Goal: Task Accomplishment & Management: Manage account settings

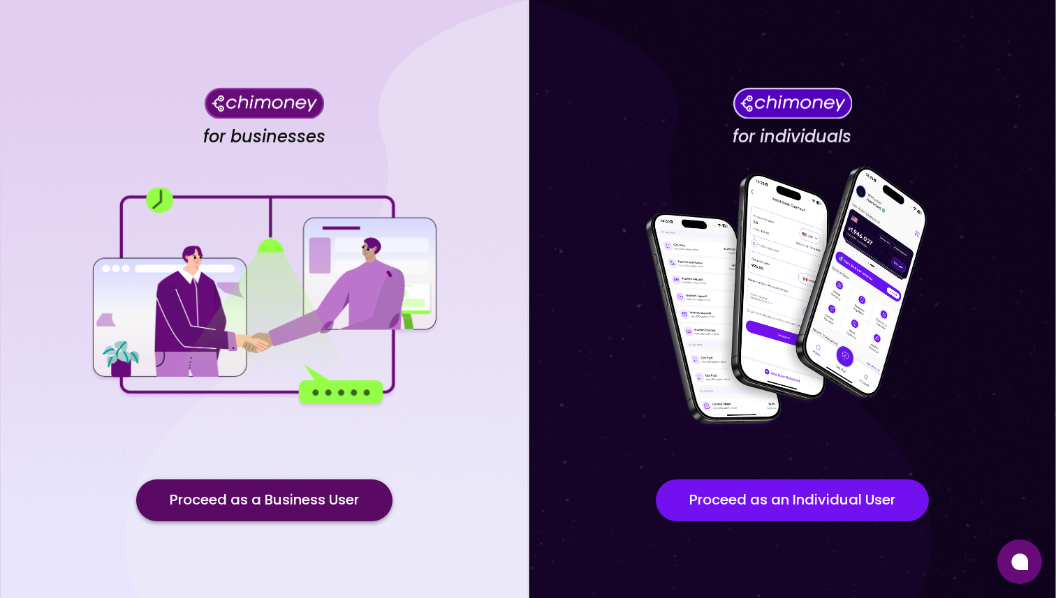
click at [341, 489] on button "Proceed as a Business User" at bounding box center [264, 501] width 256 height 42
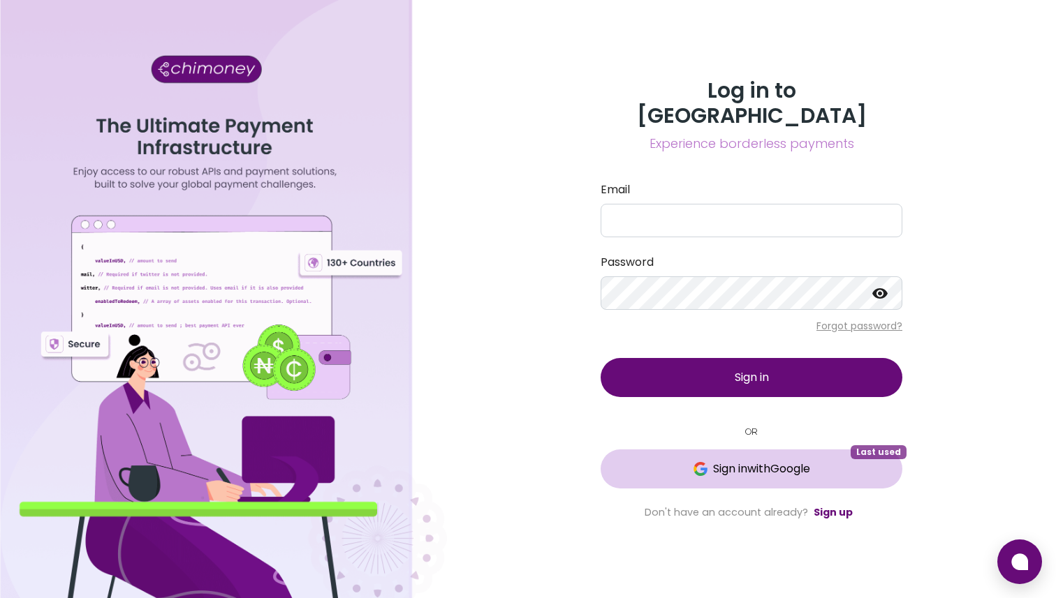
click at [747, 461] on span "Sign in with Google" at bounding box center [761, 469] width 97 height 17
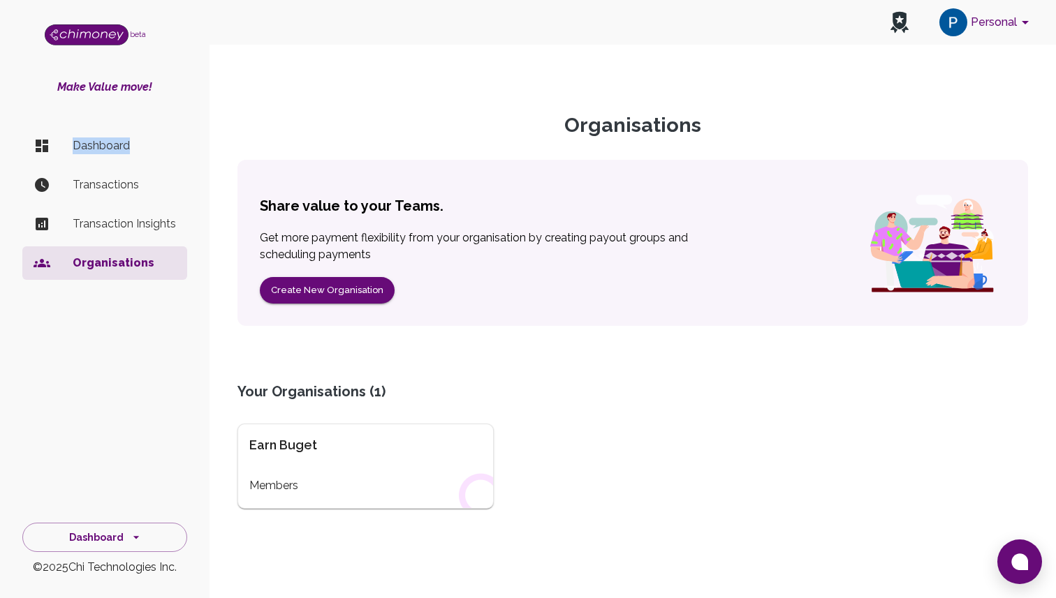
click at [128, 138] on p "Dashboard" at bounding box center [124, 146] width 103 height 17
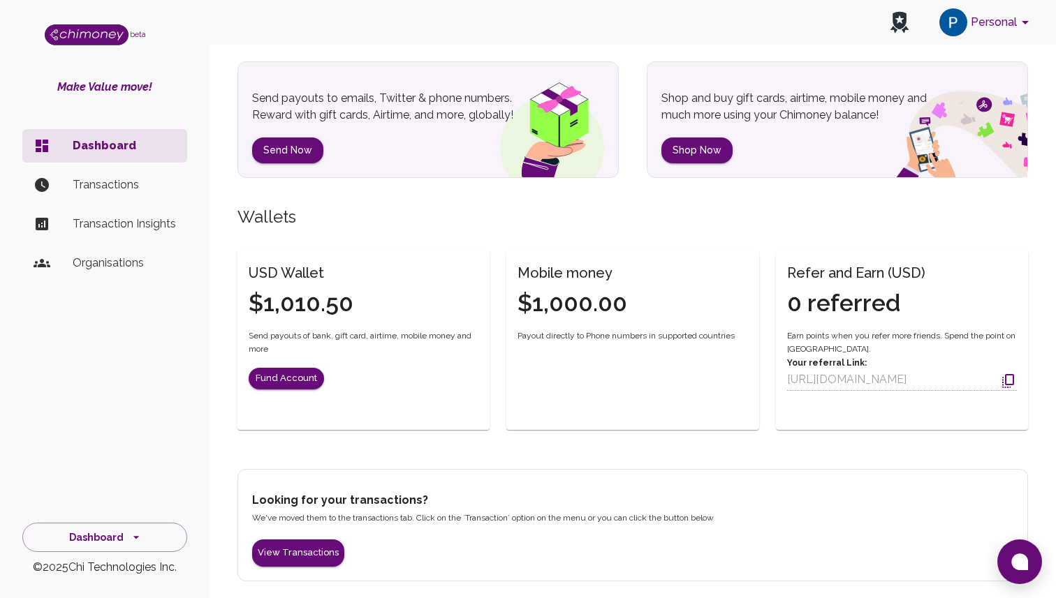
scroll to position [63, 0]
click at [353, 360] on div "USD Wallet $1,010.50 Send payouts of bank, gift card, airtime, mobile money and…" at bounding box center [363, 335] width 252 height 168
click at [142, 195] on li "Transactions" at bounding box center [104, 185] width 165 height 34
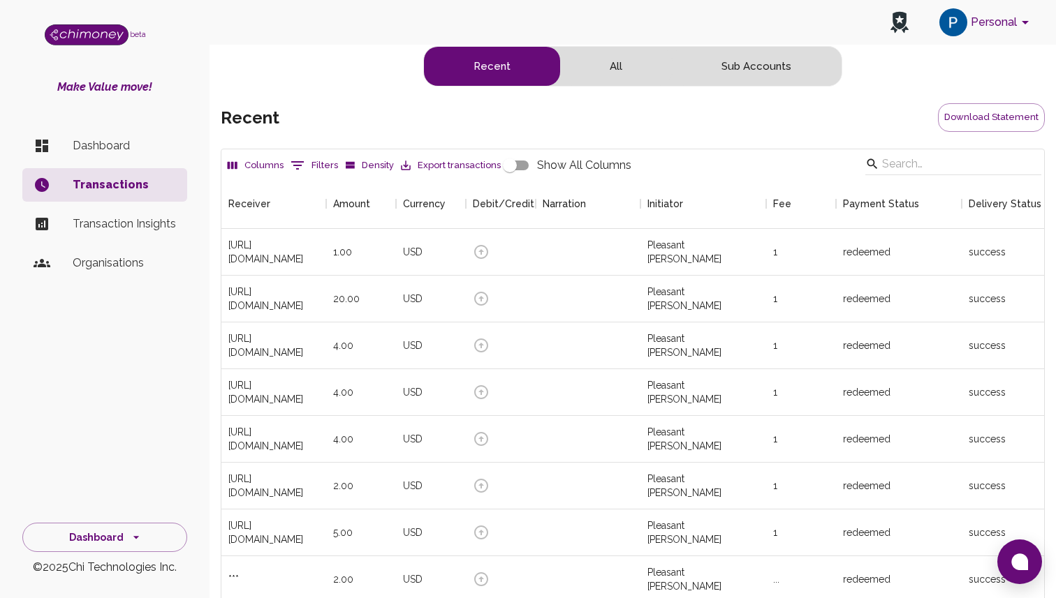
scroll to position [518, 823]
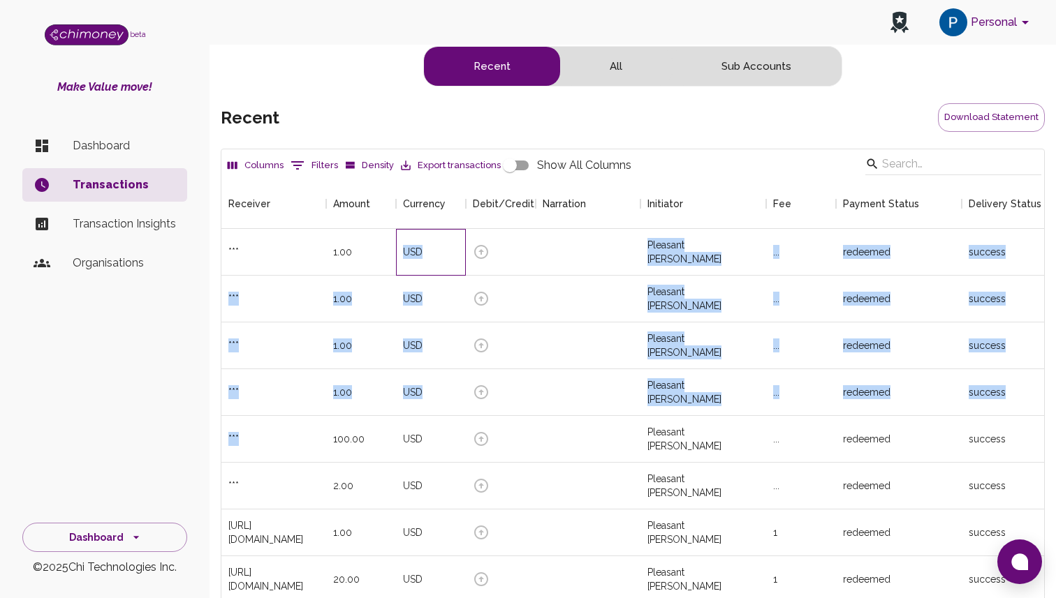
drag, startPoint x: 400, startPoint y: 253, endPoint x: 344, endPoint y: 457, distance: 210.9
click at [351, 445] on div "*** 1.00 USD Pleasant Balogun ... redeemed success 09/02/2025, 09:23:35 AM 0d1c…" at bounding box center [786, 463] width 1131 height 468
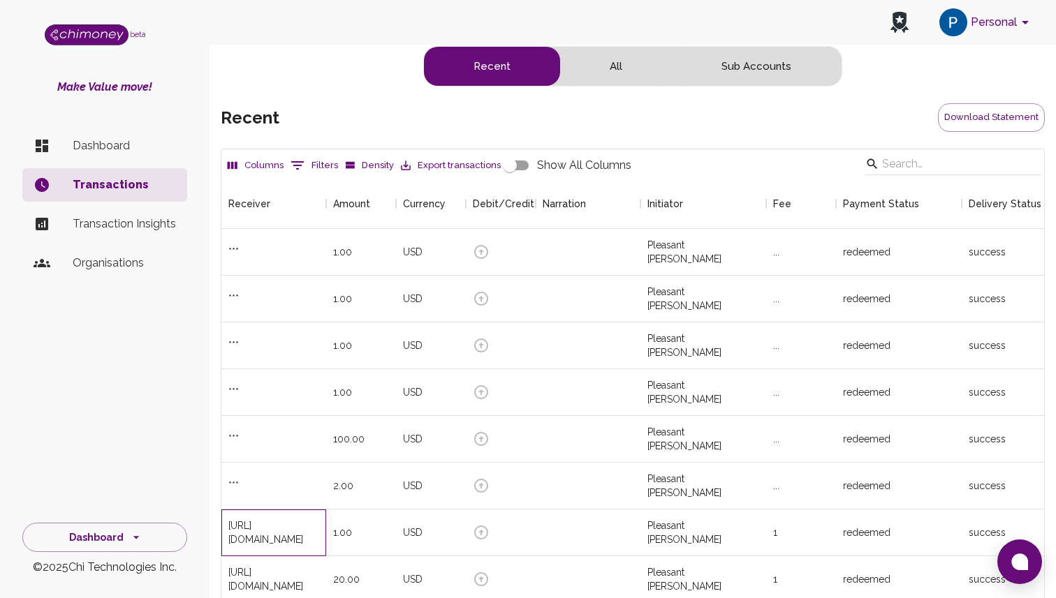
click at [293, 531] on div "https://ilp-sandbox.chimoney.com/zobo_pleasant_5204" at bounding box center [273, 533] width 91 height 28
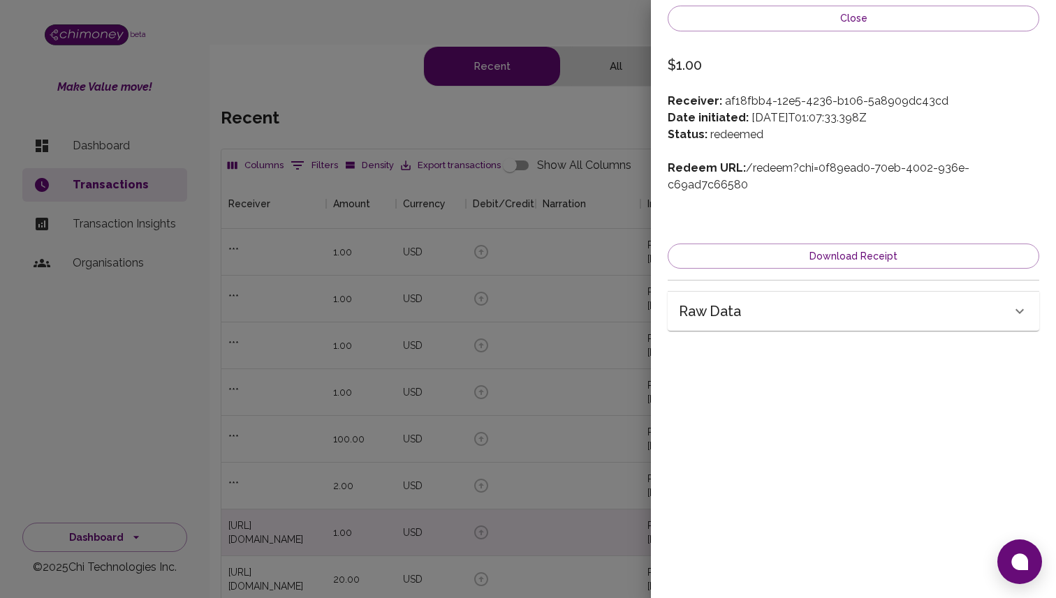
click at [789, 300] on div "Raw data" at bounding box center [845, 311] width 332 height 22
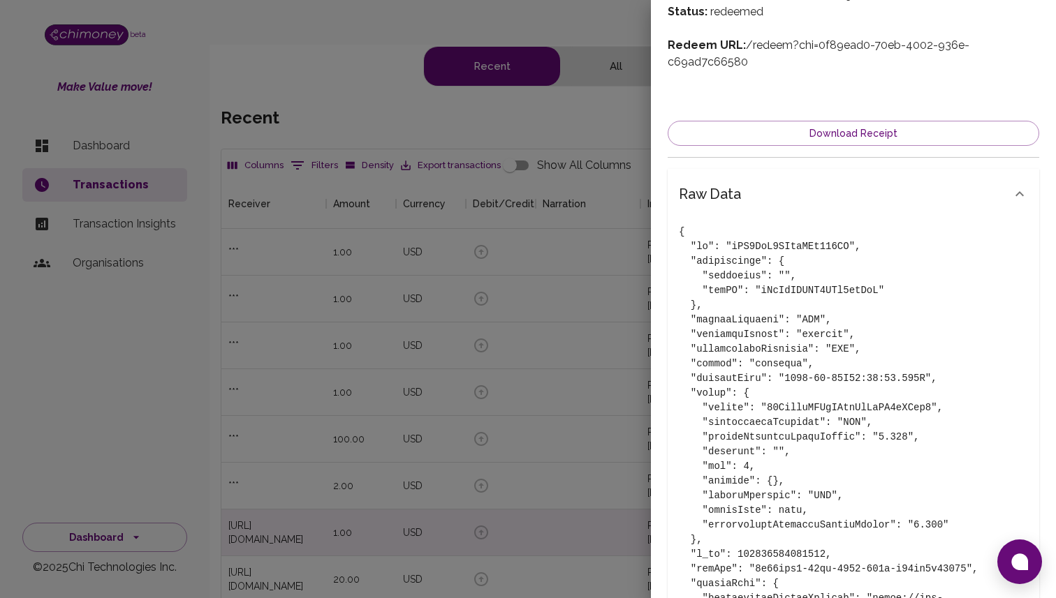
scroll to position [108, 0]
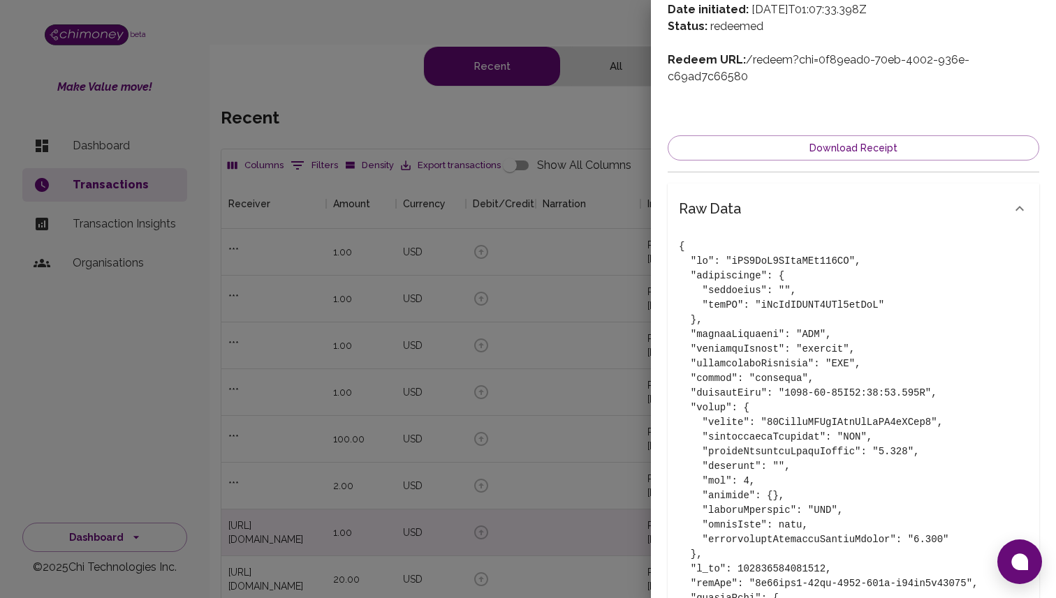
click at [460, 363] on div at bounding box center [528, 299] width 1056 height 598
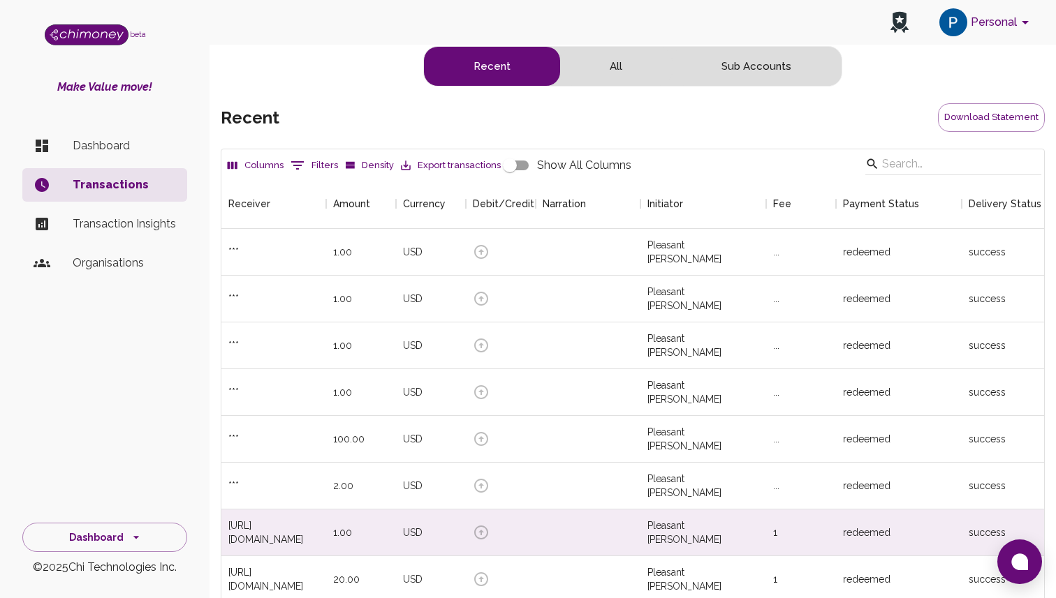
click at [133, 148] on p "Dashboard" at bounding box center [124, 146] width 103 height 17
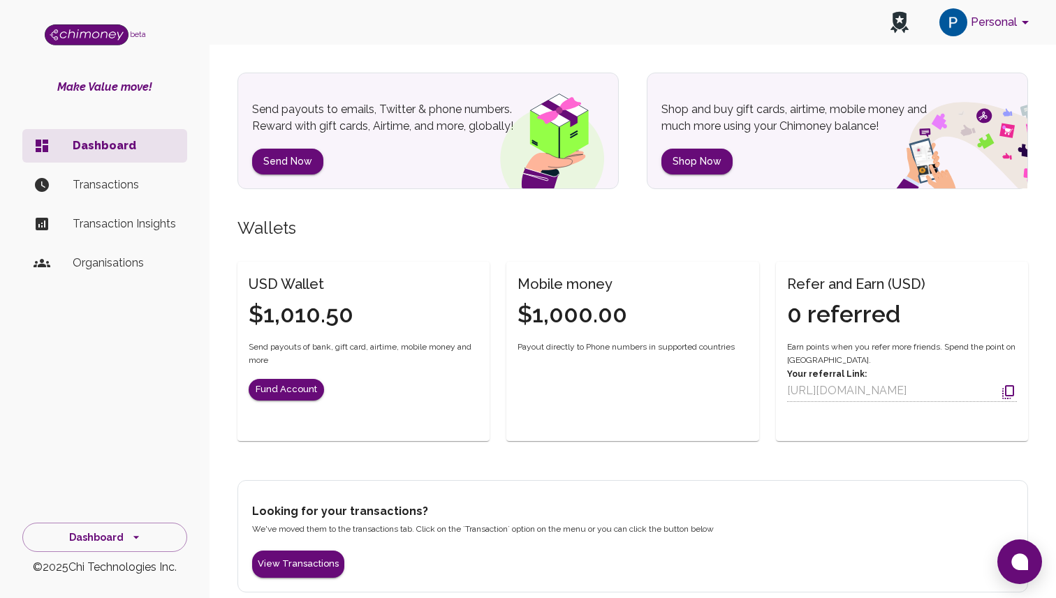
scroll to position [63, 0]
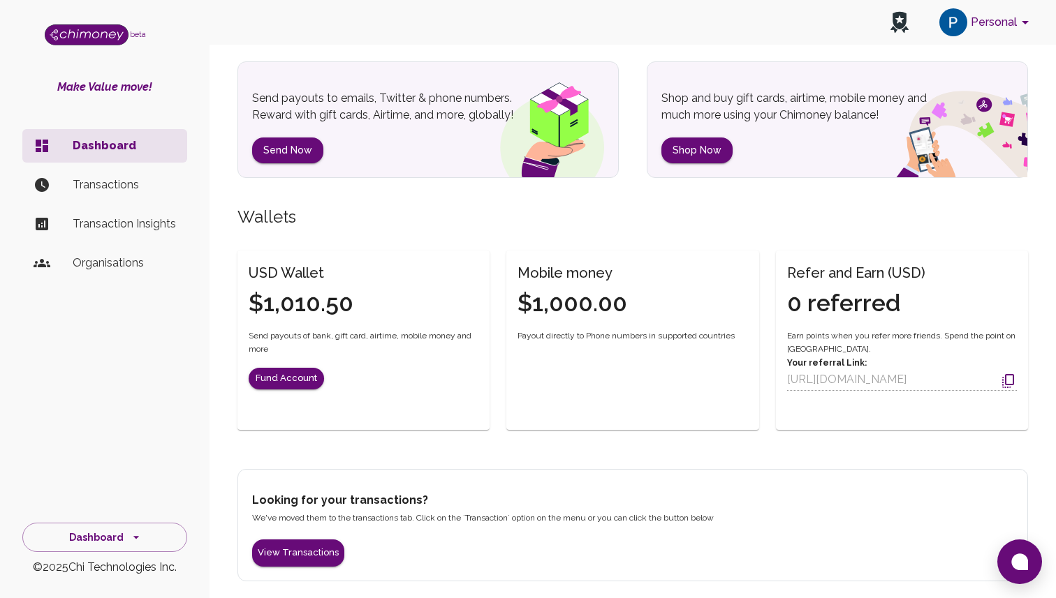
click at [630, 372] on div "Mobile money $1,000.00 Payout directly to Phone numbers in supported countries" at bounding box center [632, 317] width 252 height 132
click at [1010, 12] on button "Personal" at bounding box center [986, 22] width 105 height 36
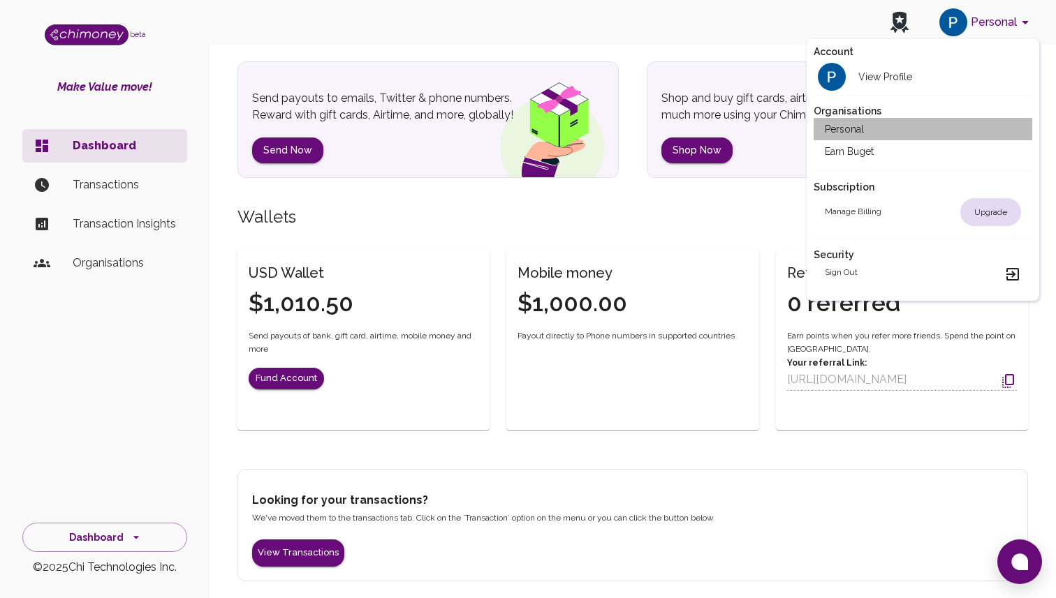
click at [920, 138] on li "Personal" at bounding box center [922, 129] width 219 height 22
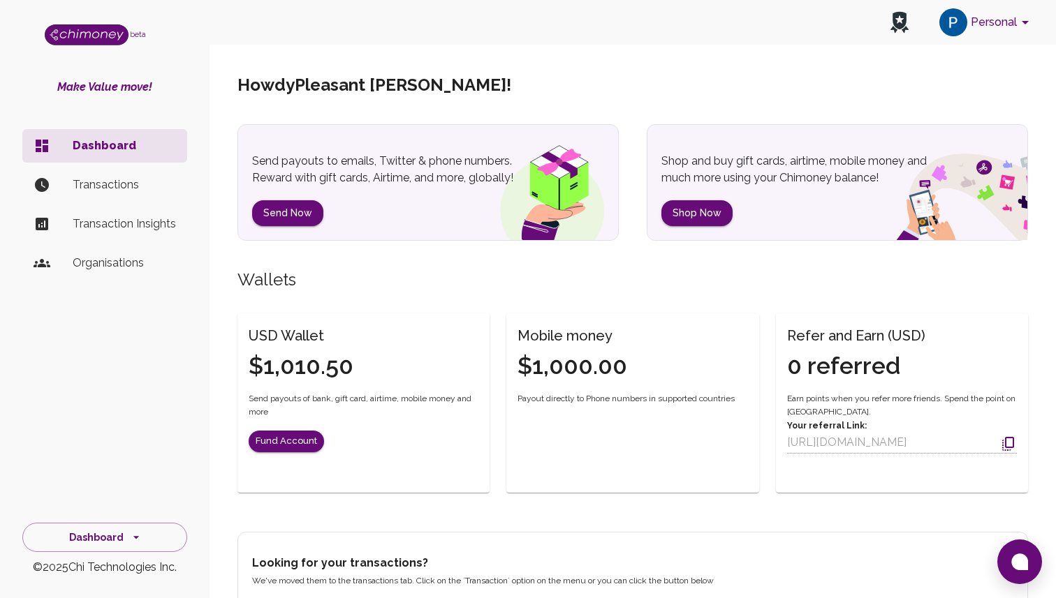
scroll to position [63, 0]
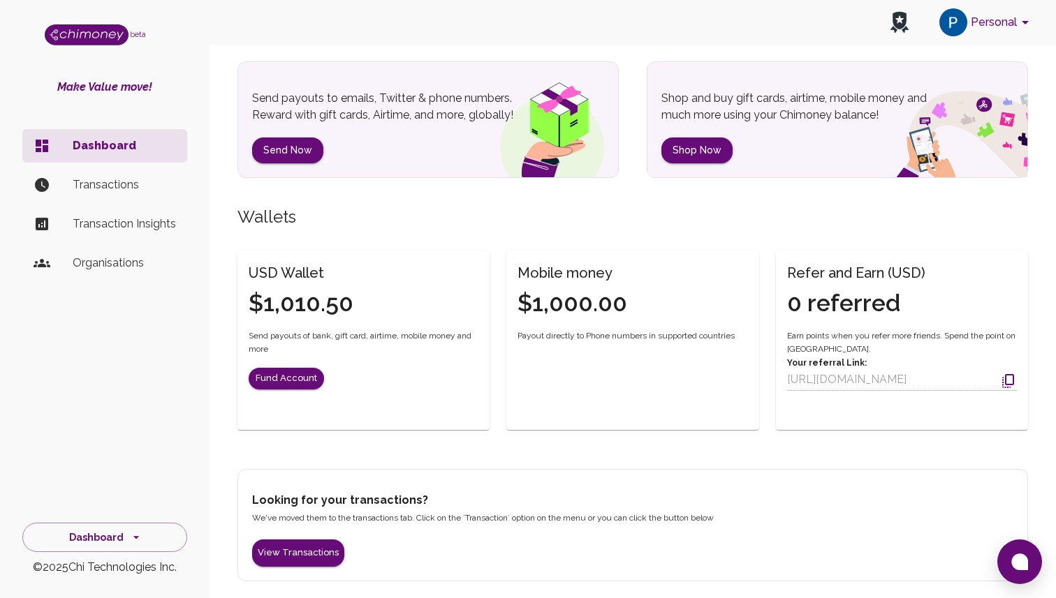
click at [302, 306] on h4 "$1,010.50" at bounding box center [301, 303] width 105 height 29
click at [121, 267] on p "Organisations" at bounding box center [124, 263] width 103 height 17
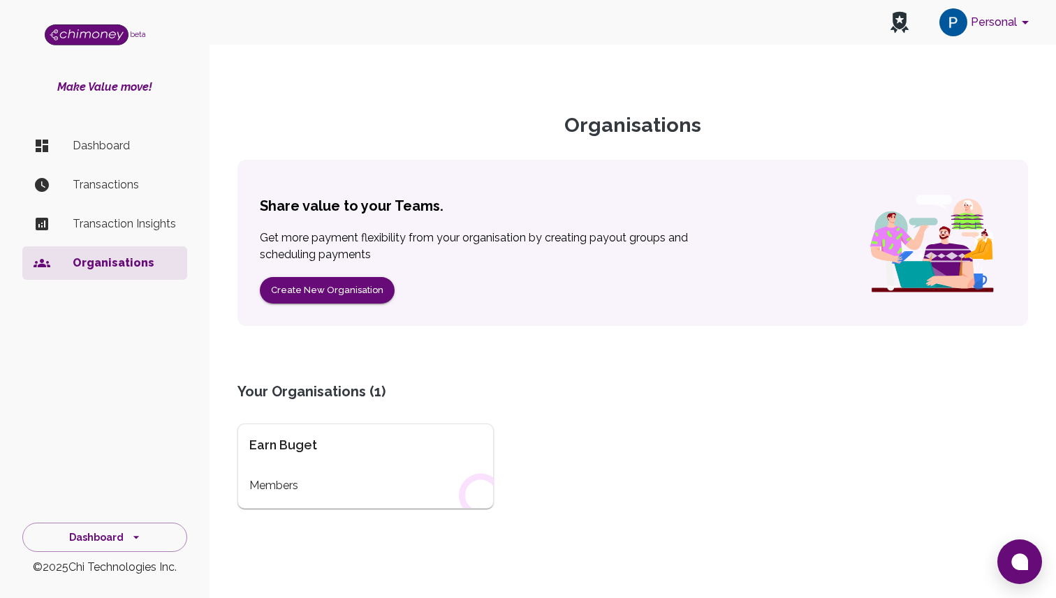
click at [360, 471] on div "Earn Buget Members" at bounding box center [365, 466] width 256 height 85
click at [327, 429] on div "Earn Buget Members" at bounding box center [365, 466] width 256 height 85
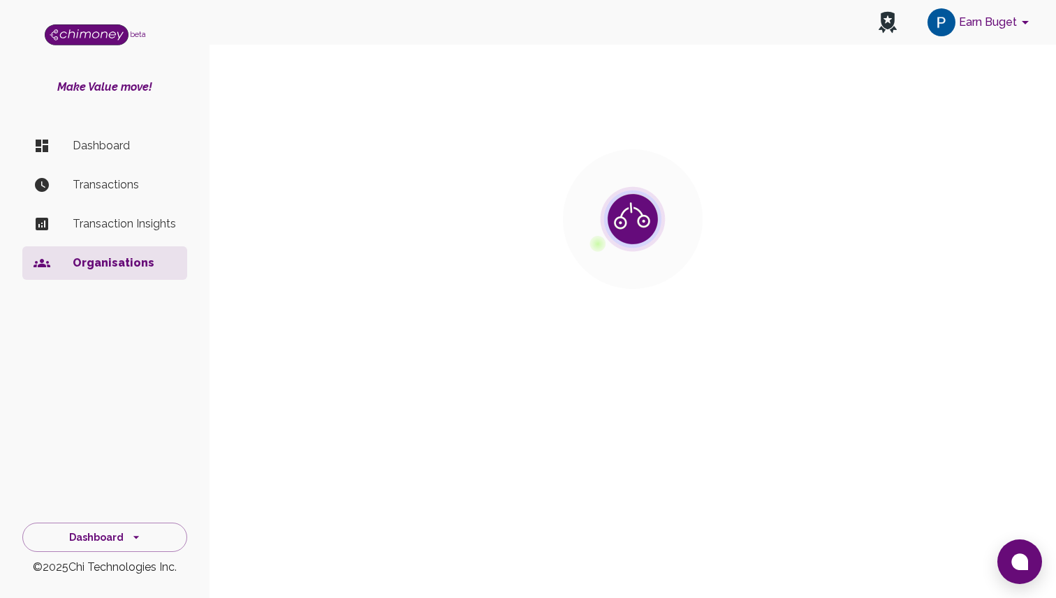
click at [314, 449] on section at bounding box center [633, 259] width 824 height 426
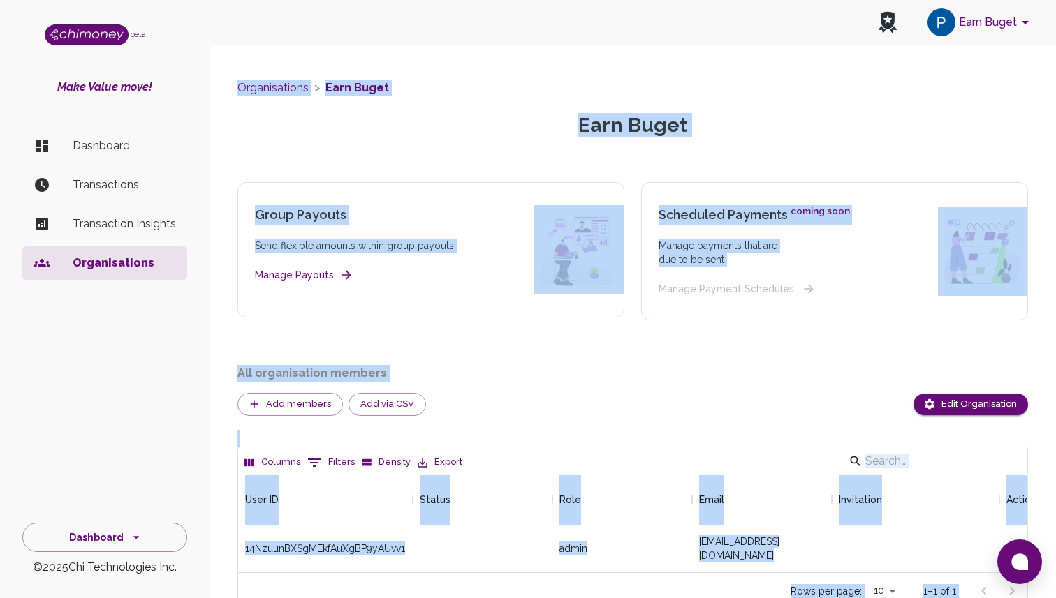
scroll to position [97, 789]
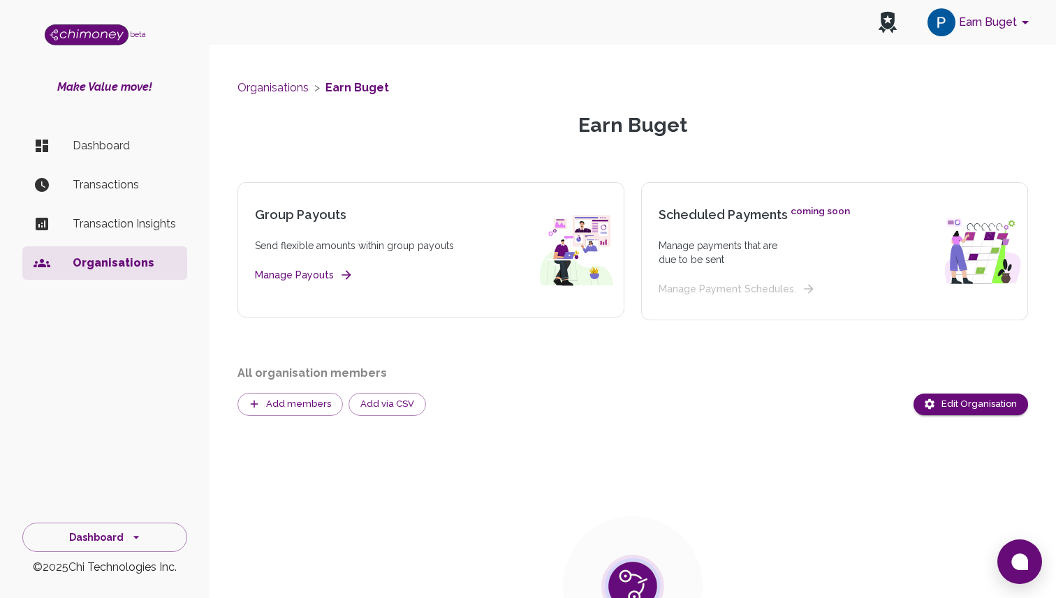
scroll to position [172, 0]
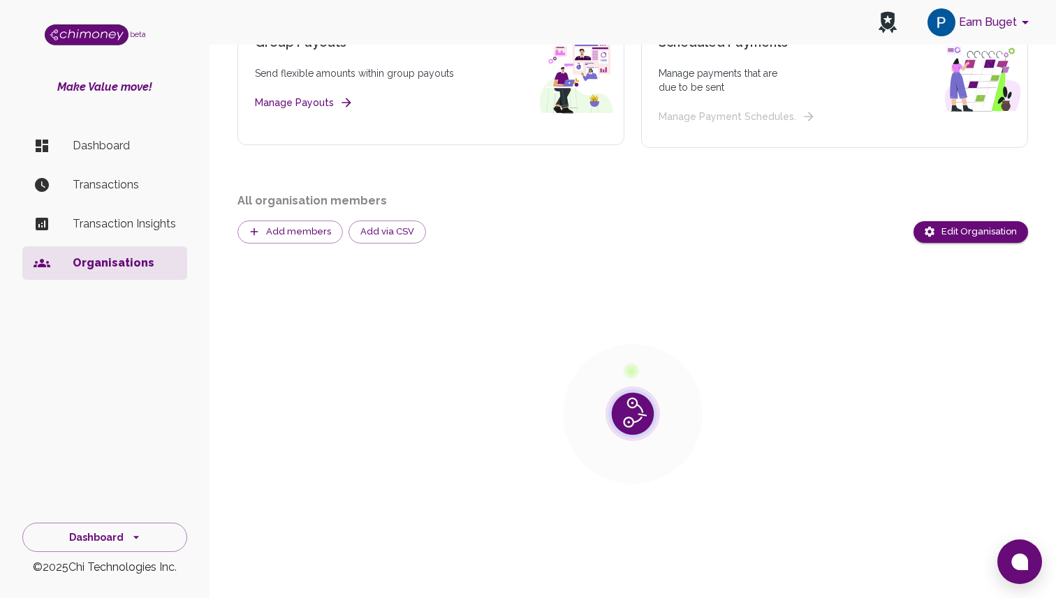
click at [108, 160] on li "Dashboard" at bounding box center [104, 146] width 165 height 34
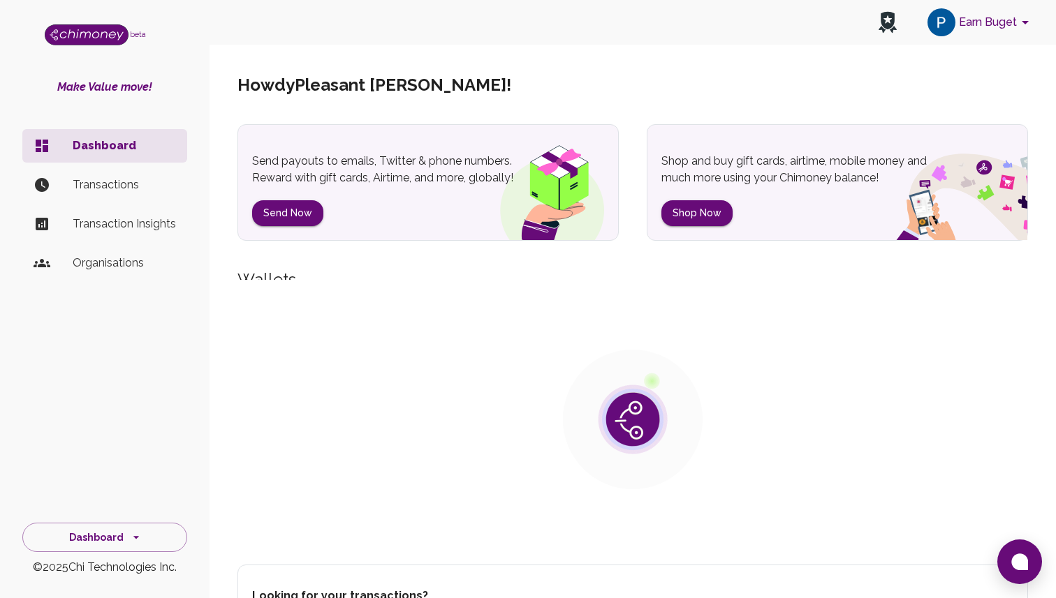
click at [941, 43] on div "Earn Buget" at bounding box center [632, 22] width 846 height 45
click at [950, 33] on img "account of current user" at bounding box center [941, 22] width 28 height 28
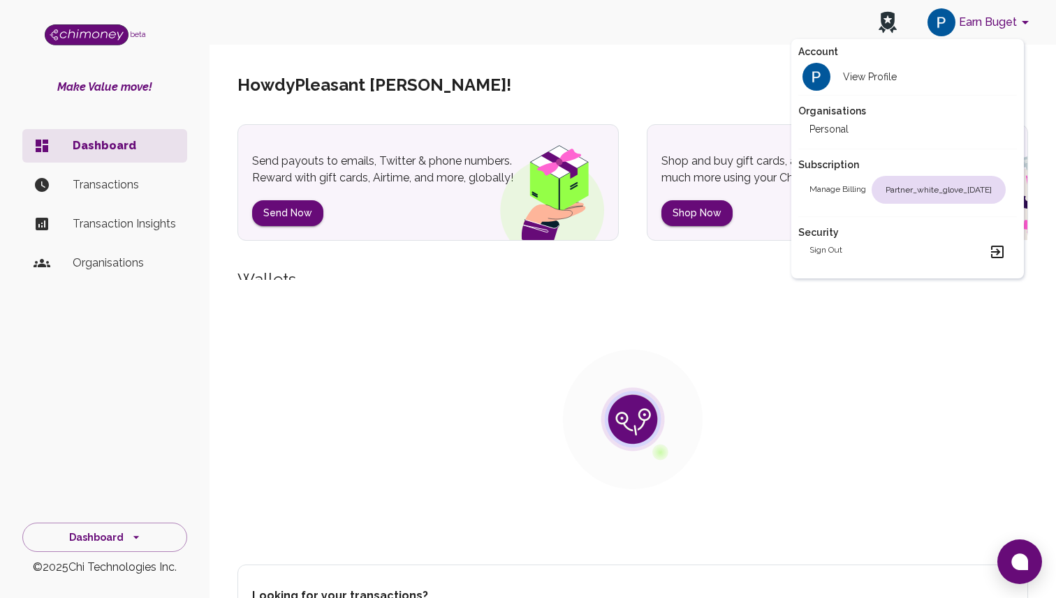
click at [822, 125] on h2 "Personal" at bounding box center [828, 129] width 39 height 14
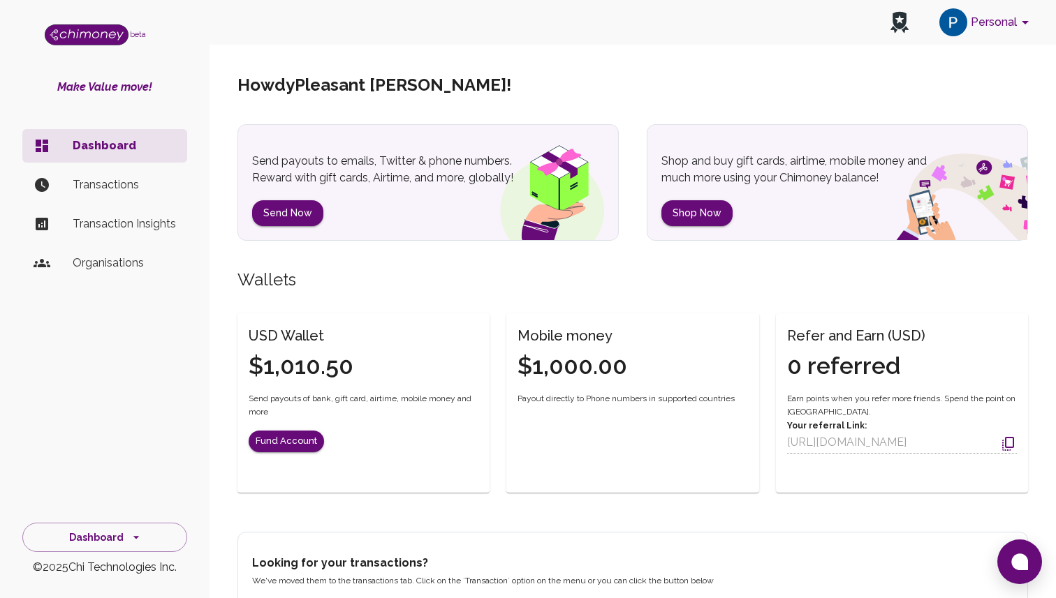
scroll to position [63, 0]
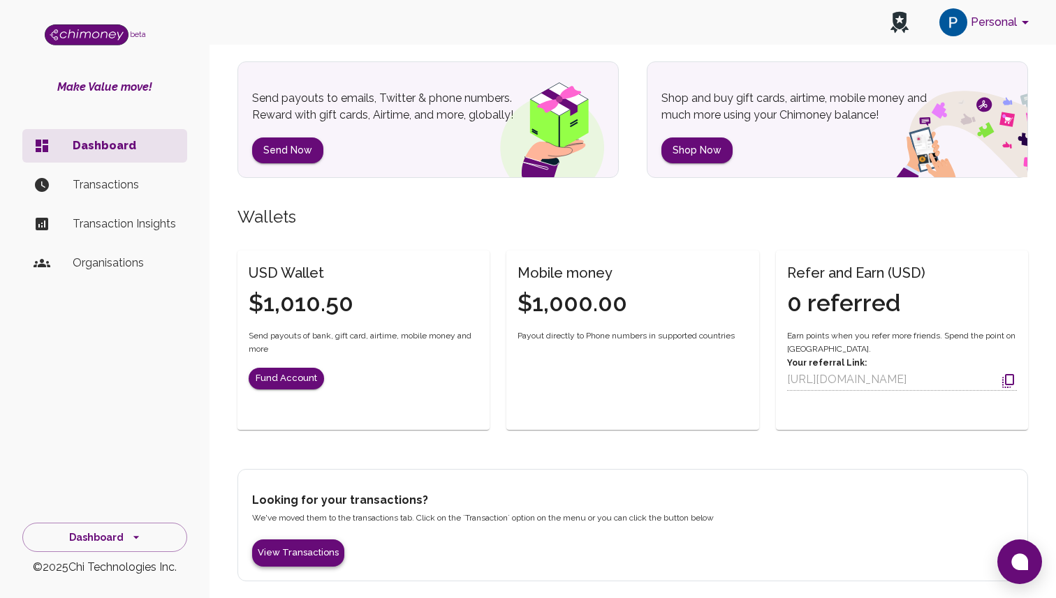
click at [305, 546] on button "View Transactions" at bounding box center [298, 553] width 92 height 27
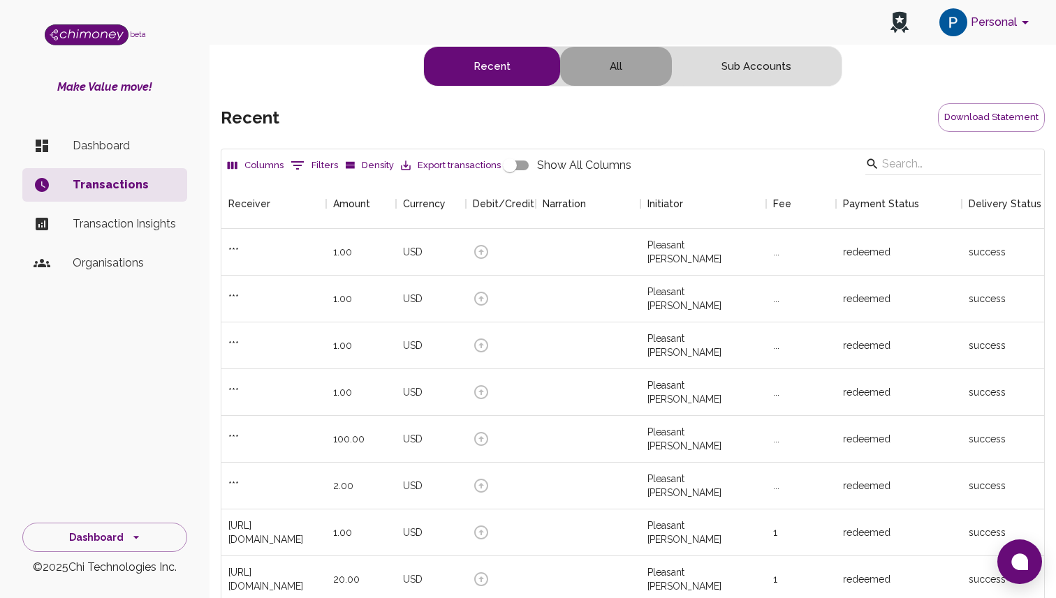
click at [438, 59] on button "All" at bounding box center [616, 66] width 112 height 39
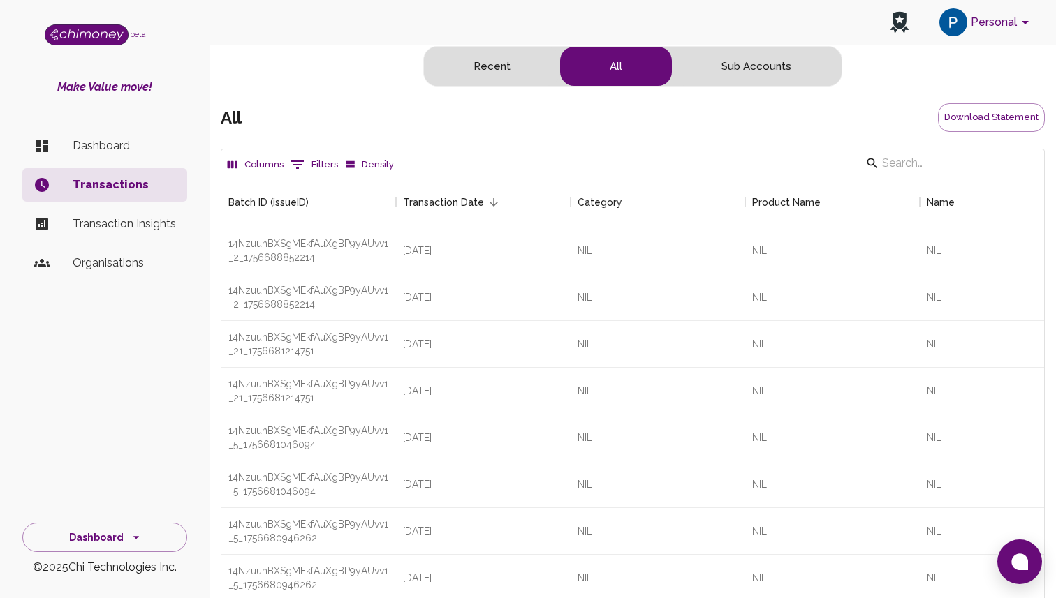
scroll to position [1, 1]
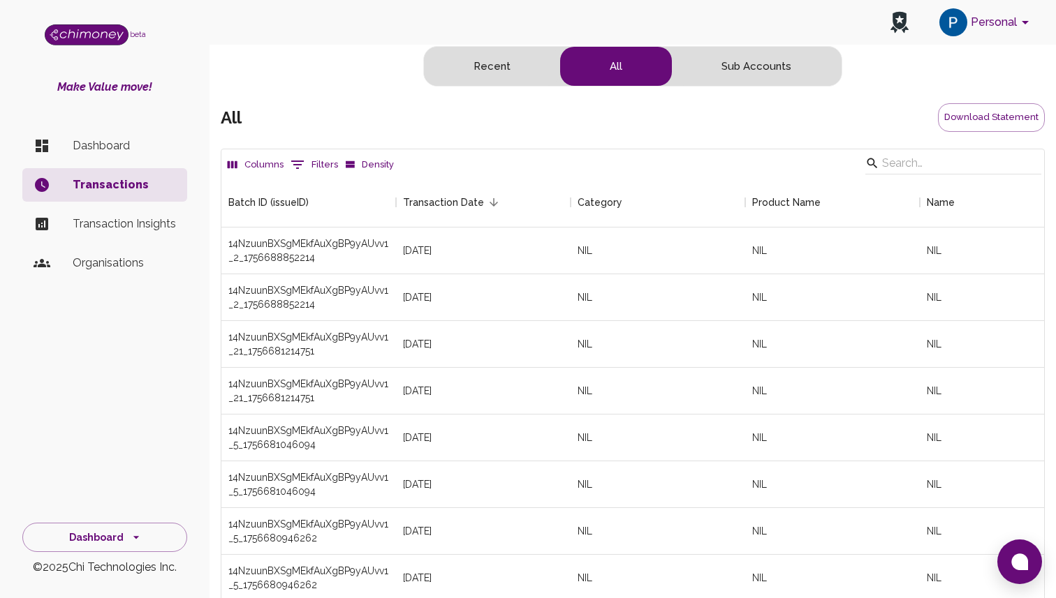
click at [438, 66] on button "Sub Accounts" at bounding box center [756, 66] width 169 height 39
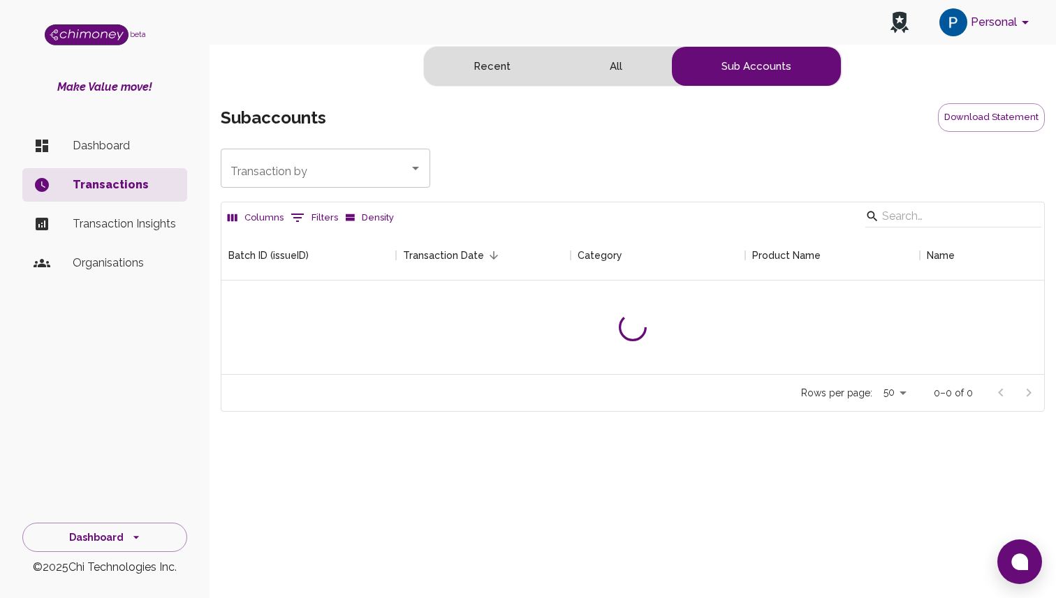
scroll to position [144, 823]
click at [438, 68] on button "All" at bounding box center [616, 66] width 112 height 39
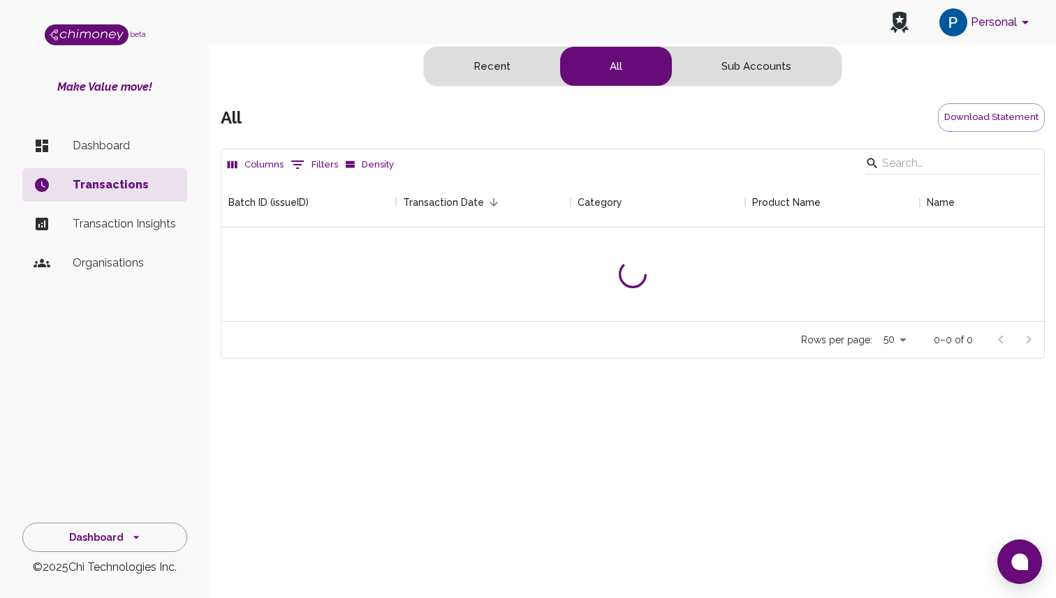
click at [438, 68] on button "Recent" at bounding box center [492, 66] width 136 height 39
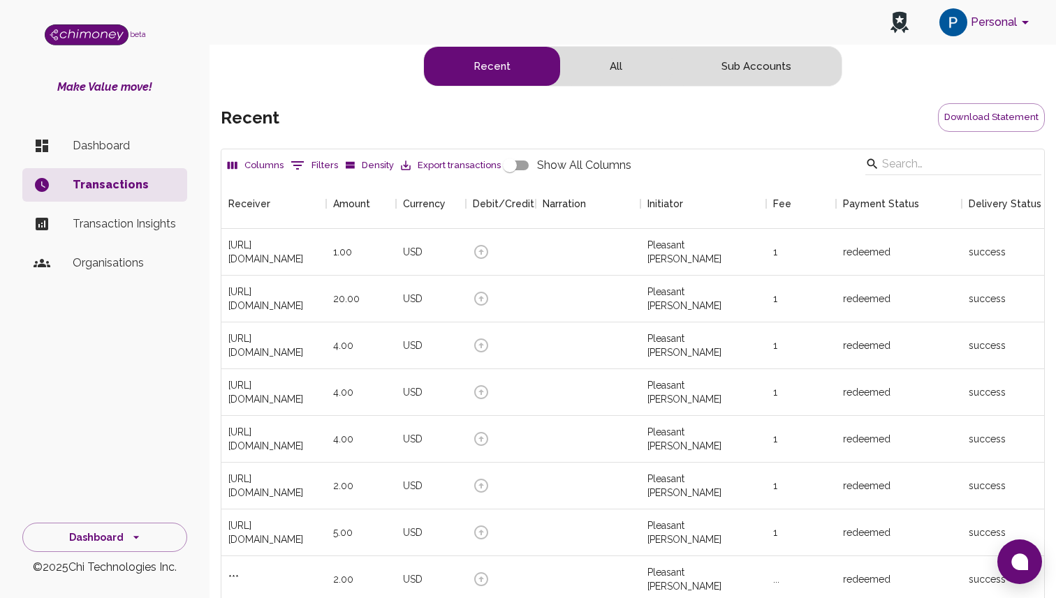
scroll to position [518, 823]
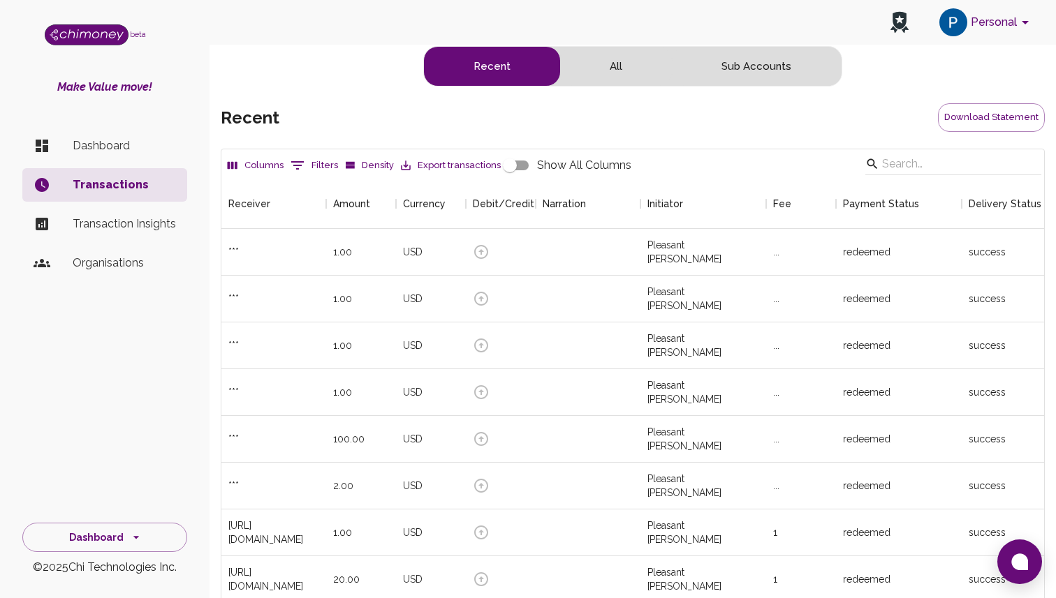
click at [438, 21] on icon "account of current user" at bounding box center [1025, 22] width 17 height 17
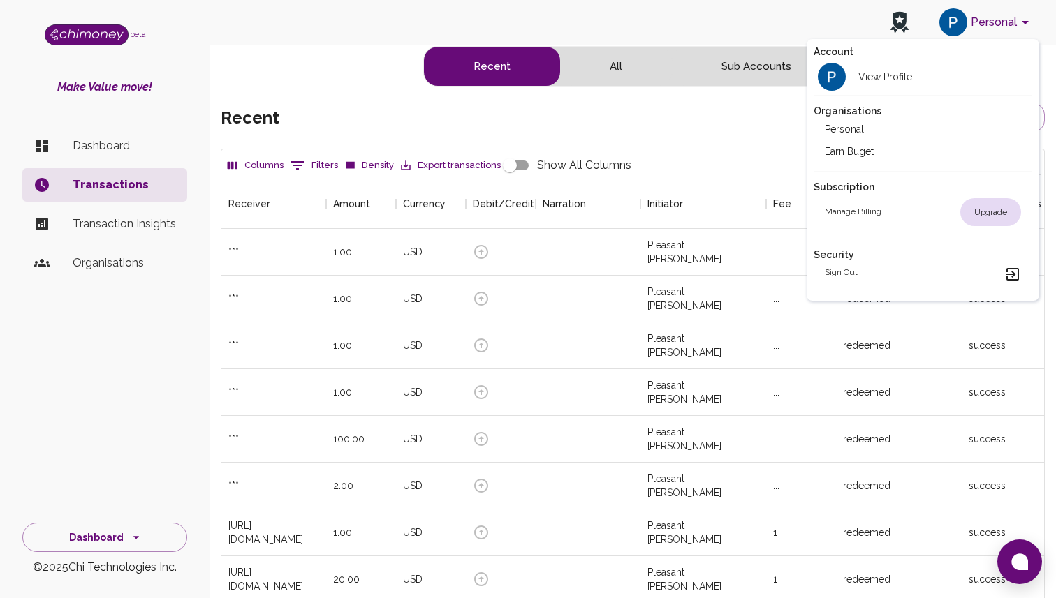
click at [438, 130] on li "Personal" at bounding box center [922, 129] width 219 height 22
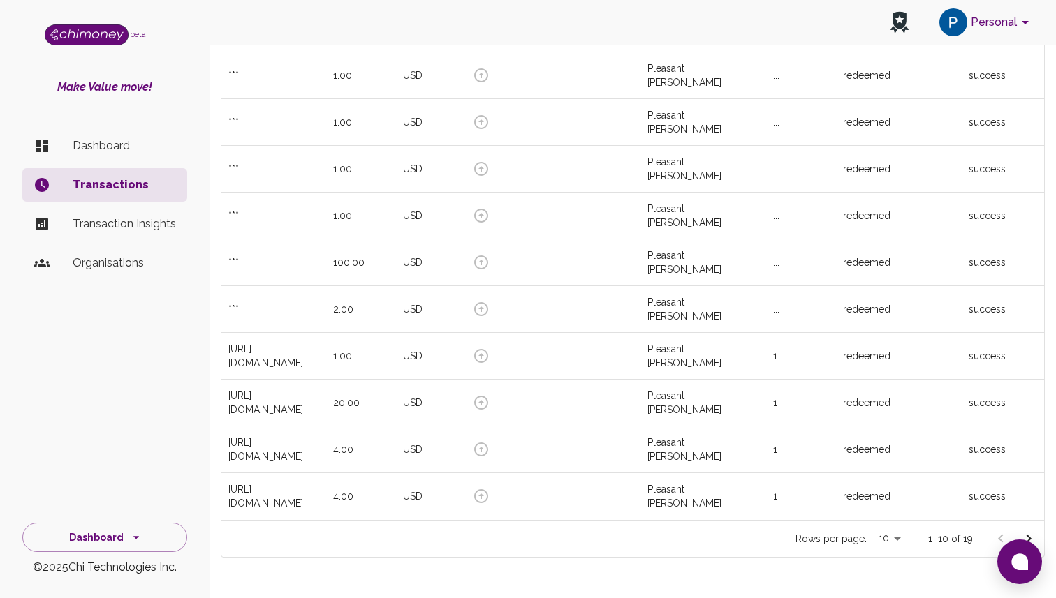
scroll to position [209, 0]
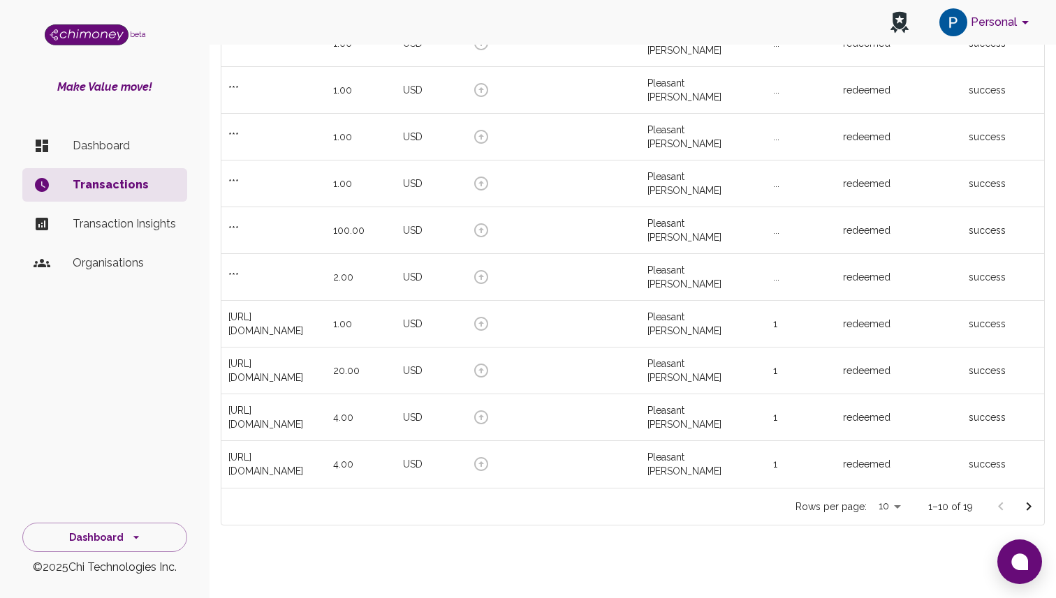
click at [135, 138] on p "Dashboard" at bounding box center [124, 146] width 103 height 17
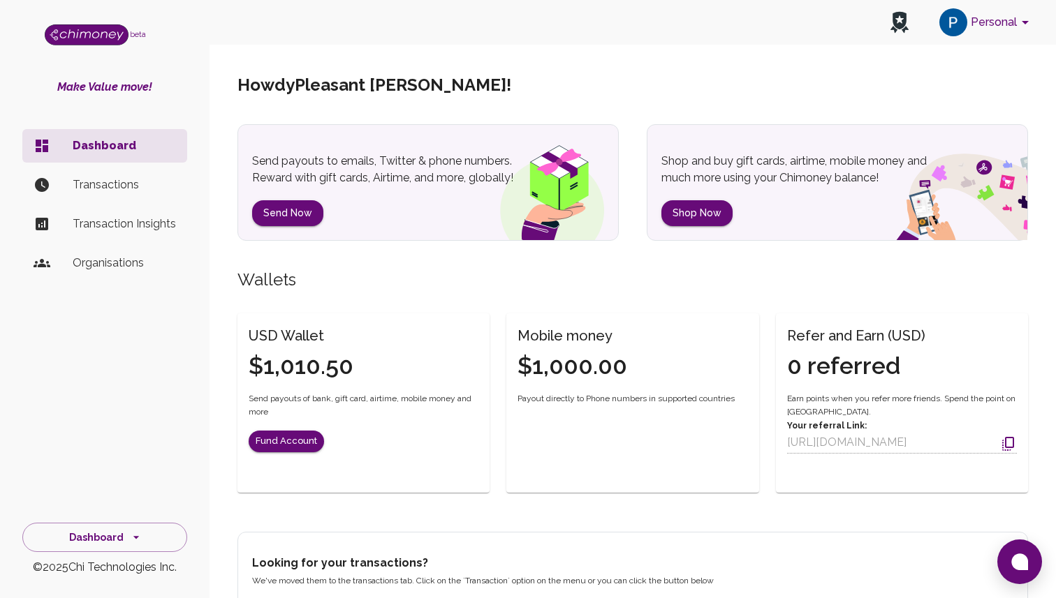
scroll to position [63, 0]
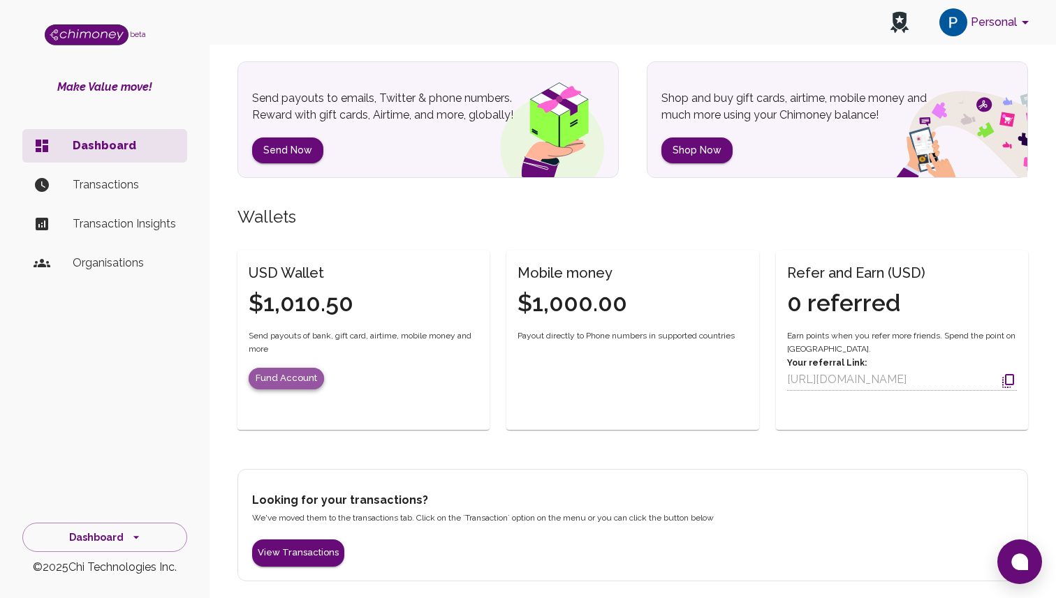
click at [302, 380] on button "Fund Account" at bounding box center [286, 379] width 75 height 22
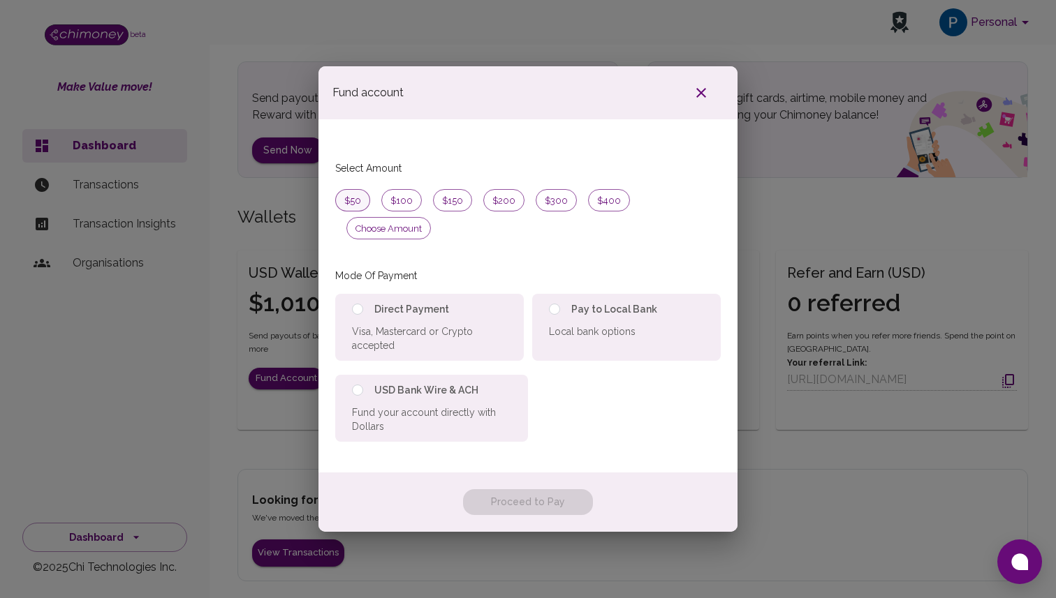
click at [343, 208] on span "$50" at bounding box center [353, 201] width 34 height 14
click at [702, 101] on icon "button" at bounding box center [701, 92] width 17 height 17
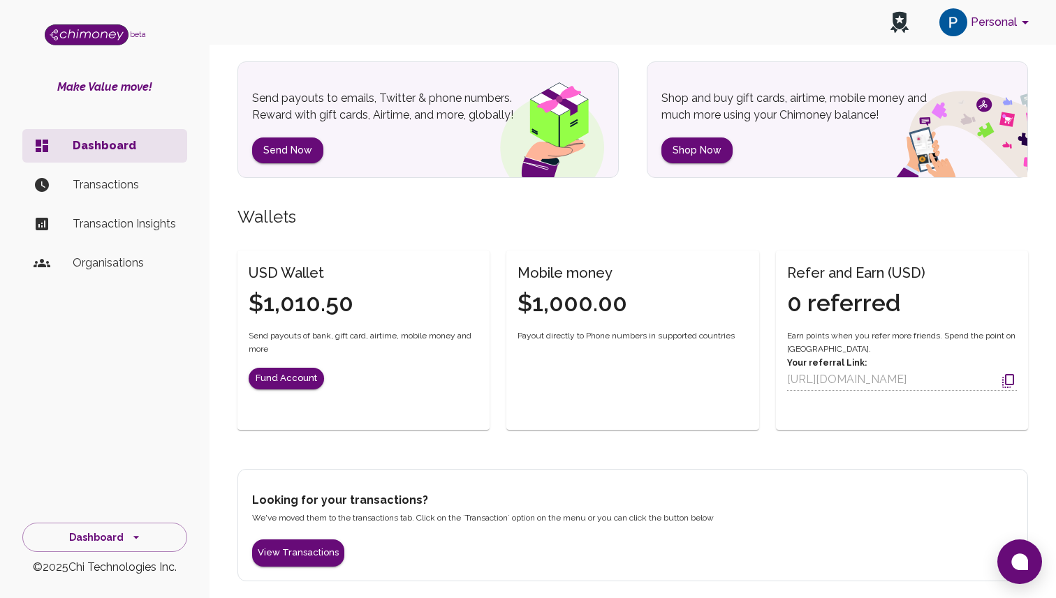
scroll to position [0, 0]
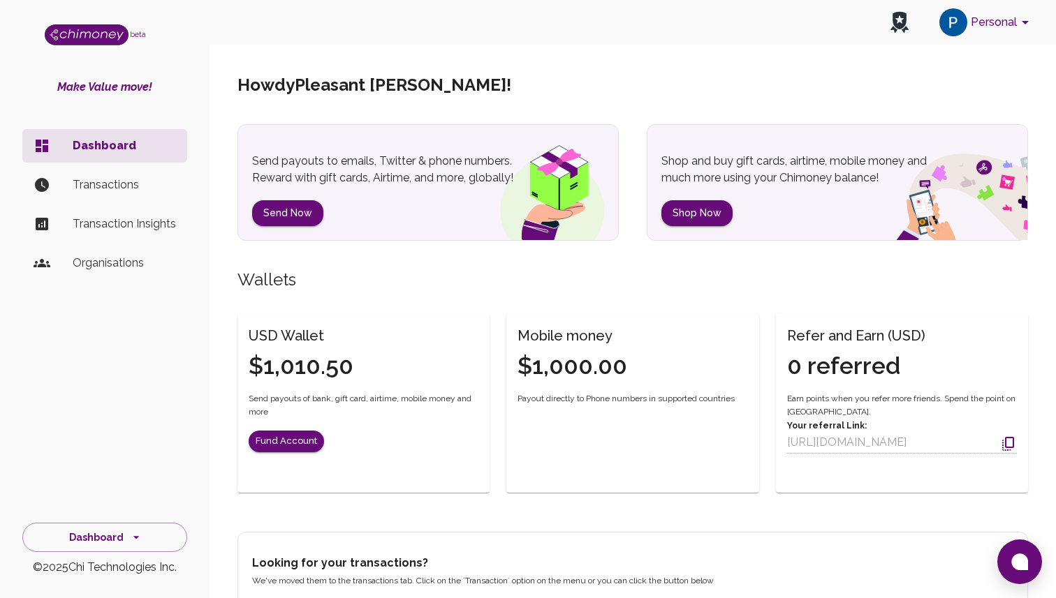
click at [126, 514] on div "beta Make Value move! Dashboard Transactions Transaction Insights Organisations…" at bounding box center [104, 299] width 209 height 598
click at [125, 529] on button "Dashboard" at bounding box center [104, 538] width 165 height 30
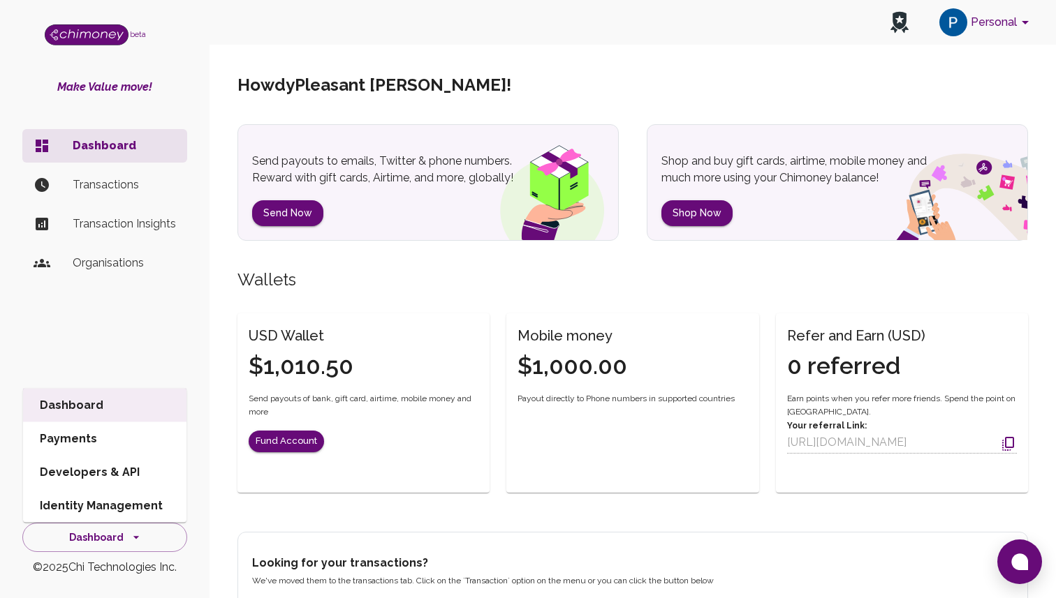
click at [128, 277] on li "Organisations" at bounding box center [104, 263] width 165 height 34
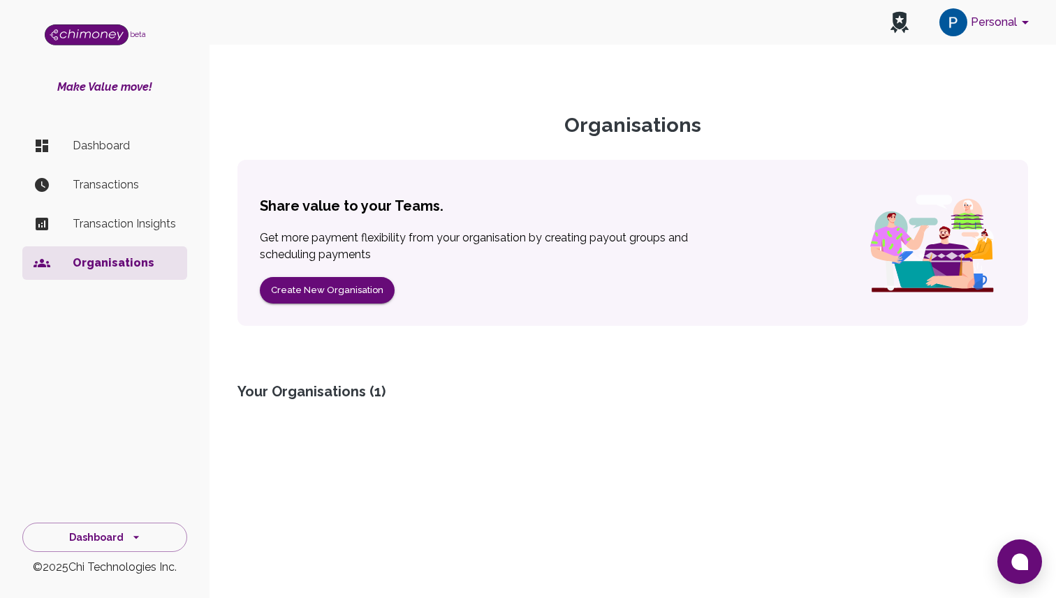
click at [128, 266] on p "Organisations" at bounding box center [124, 263] width 103 height 17
click at [334, 292] on button "Create New Organisation" at bounding box center [327, 290] width 135 height 27
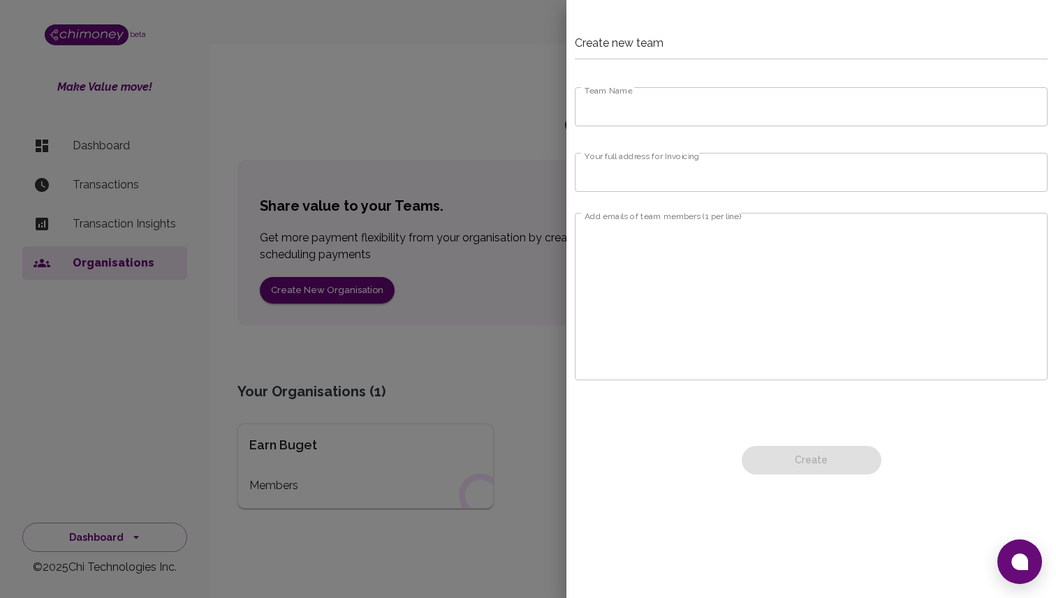
click at [845, 84] on form "Team Name Team Name Your full address for Invoicing Your full address for Invoi…" at bounding box center [811, 287] width 473 height 410
click at [827, 100] on input "Team Name" at bounding box center [811, 106] width 473 height 39
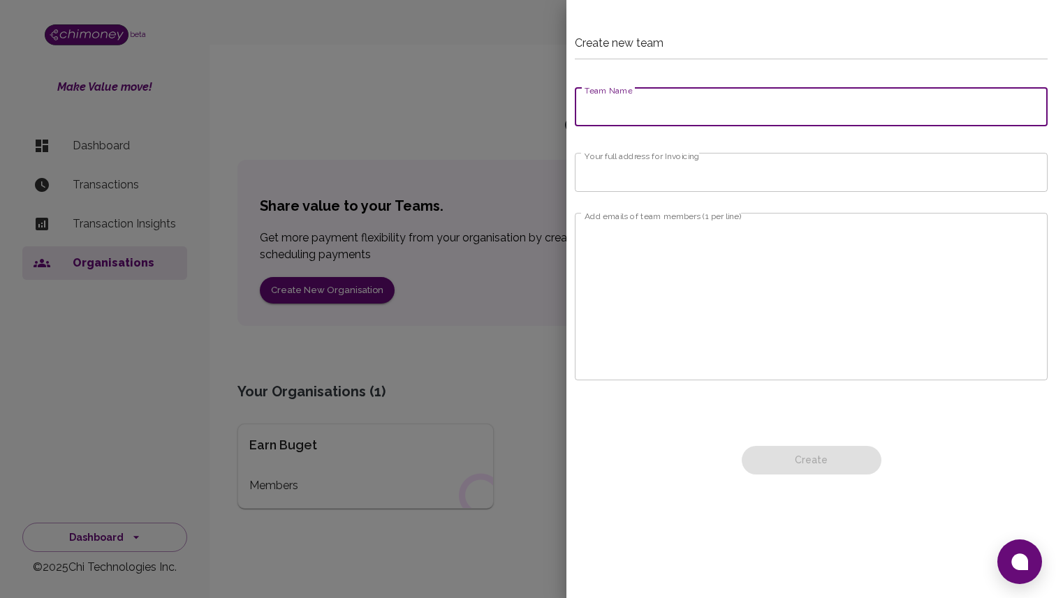
type input "W"
click at [684, 112] on input "Earn Buget" at bounding box center [811, 106] width 473 height 39
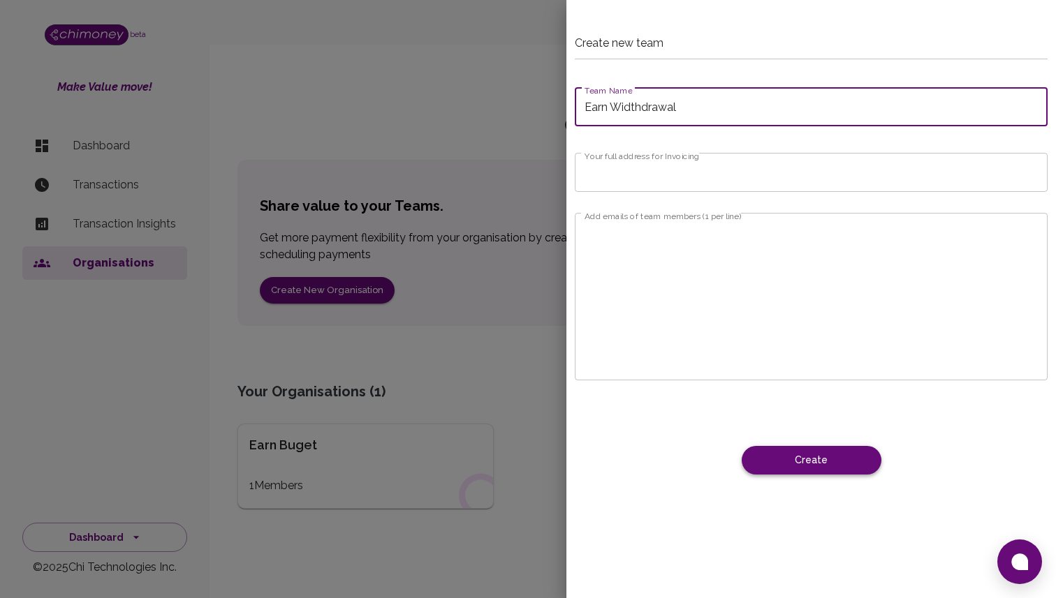
type input "Earn Widthdrawal"
click at [818, 455] on button "Create" at bounding box center [812, 460] width 140 height 29
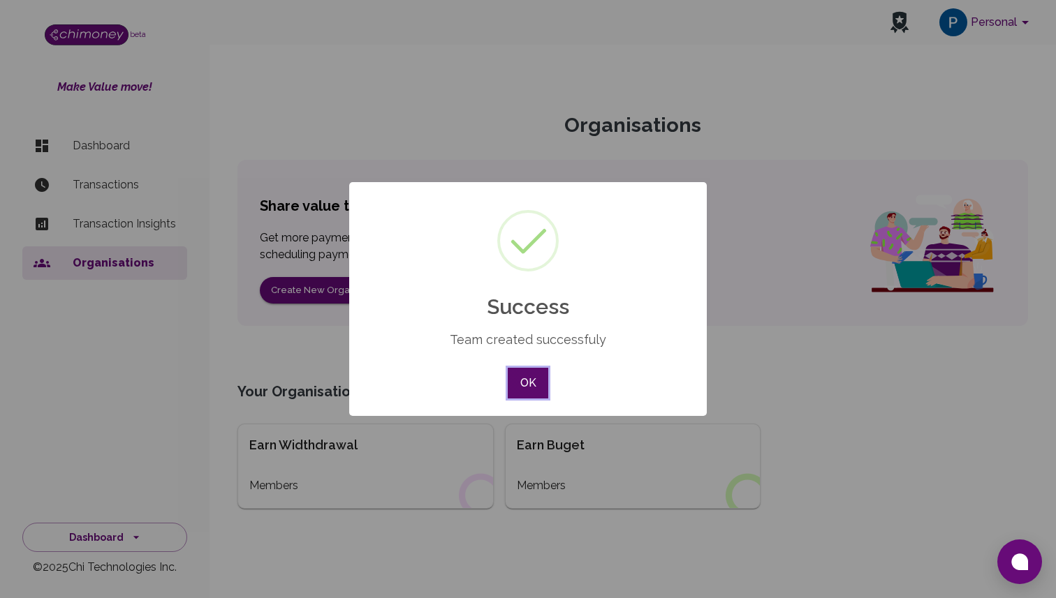
click at [531, 378] on button "OK" at bounding box center [528, 383] width 40 height 31
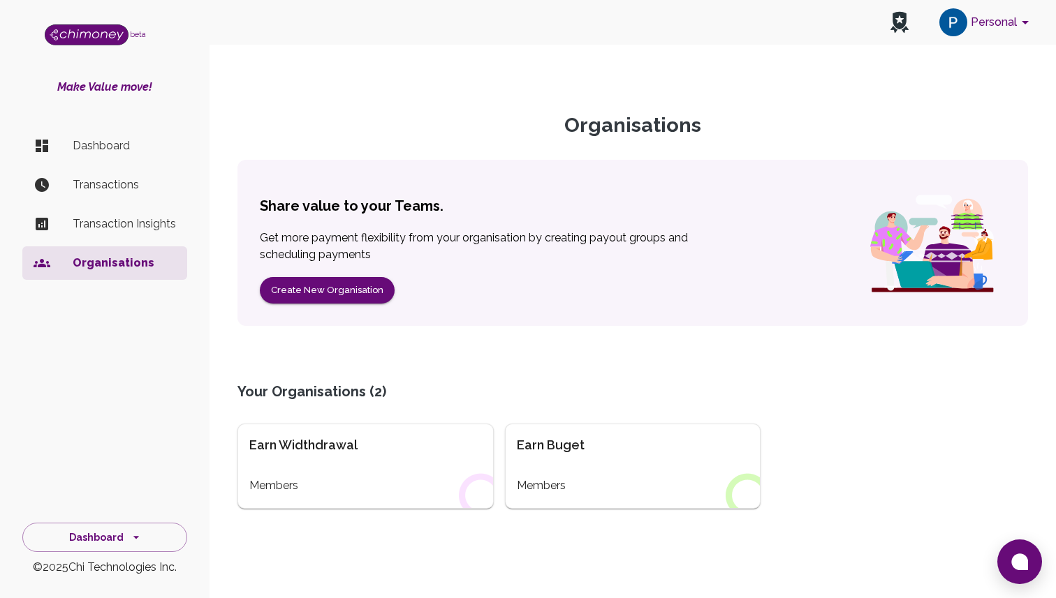
click at [407, 457] on div "Earn Widthdrawal Members" at bounding box center [365, 466] width 256 height 85
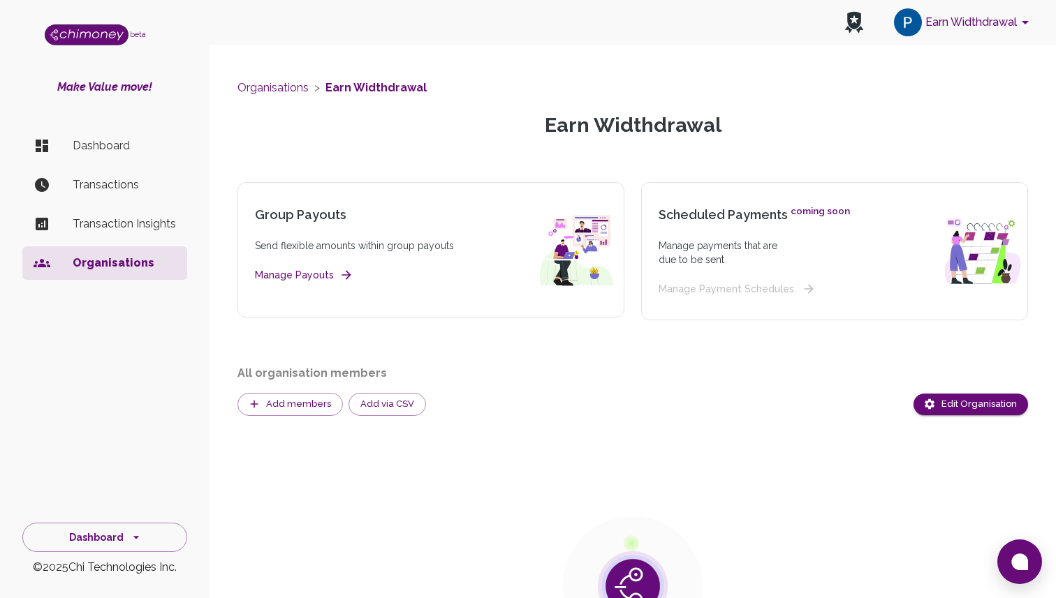
click at [164, 137] on li "Dashboard" at bounding box center [104, 146] width 165 height 34
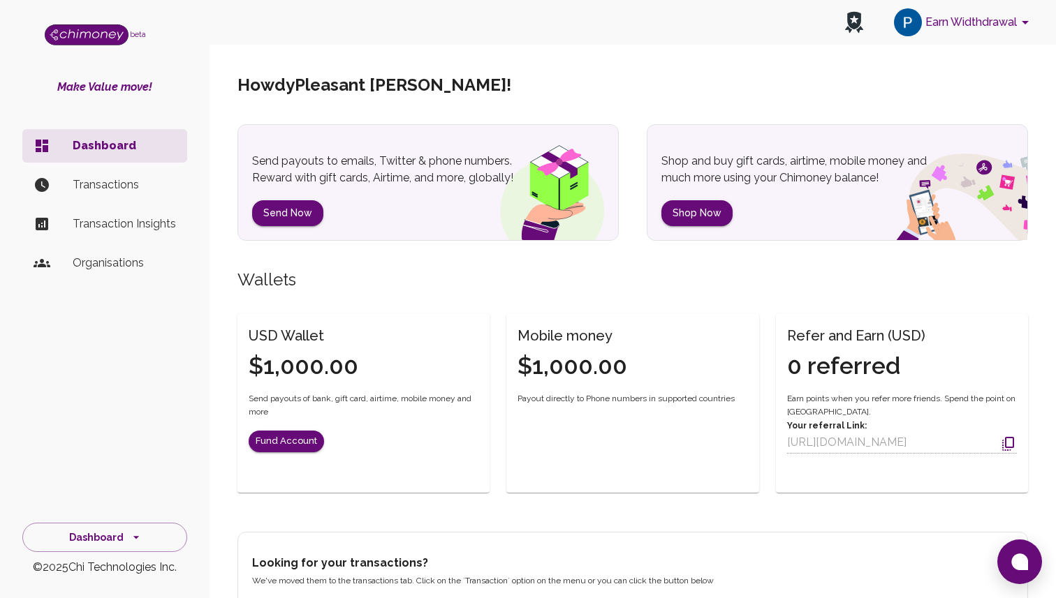
scroll to position [63, 0]
click at [960, 24] on button "Earn Widthdrawal" at bounding box center [963, 22] width 151 height 36
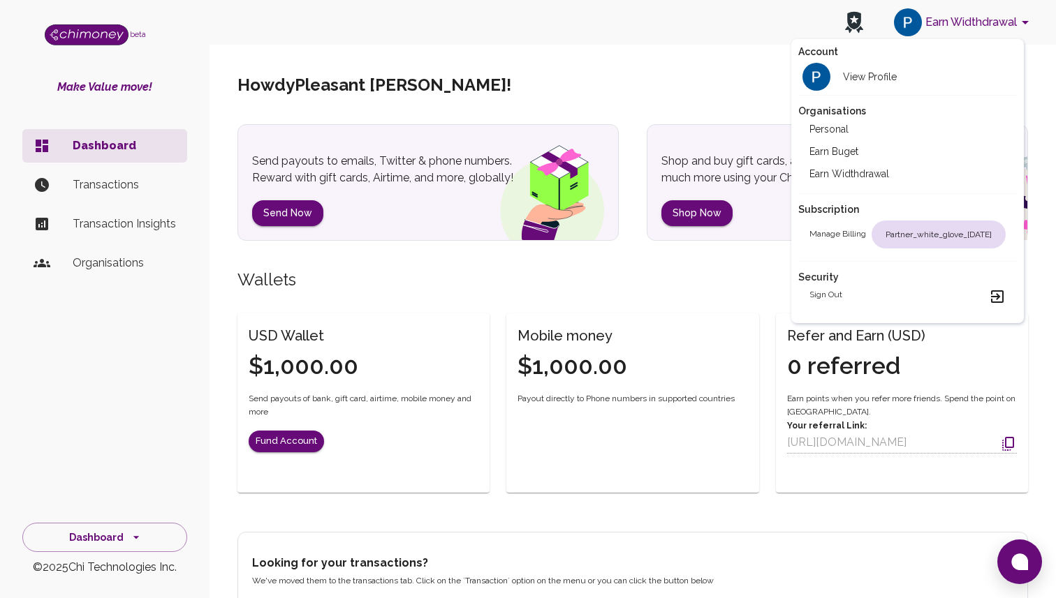
click at [715, 222] on div at bounding box center [528, 299] width 1056 height 598
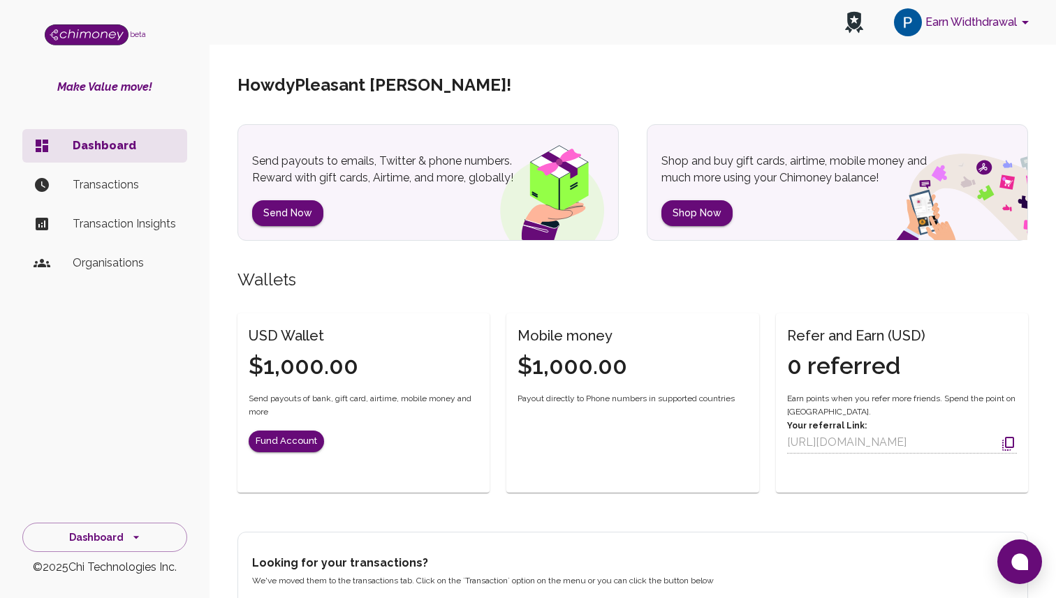
scroll to position [63, 0]
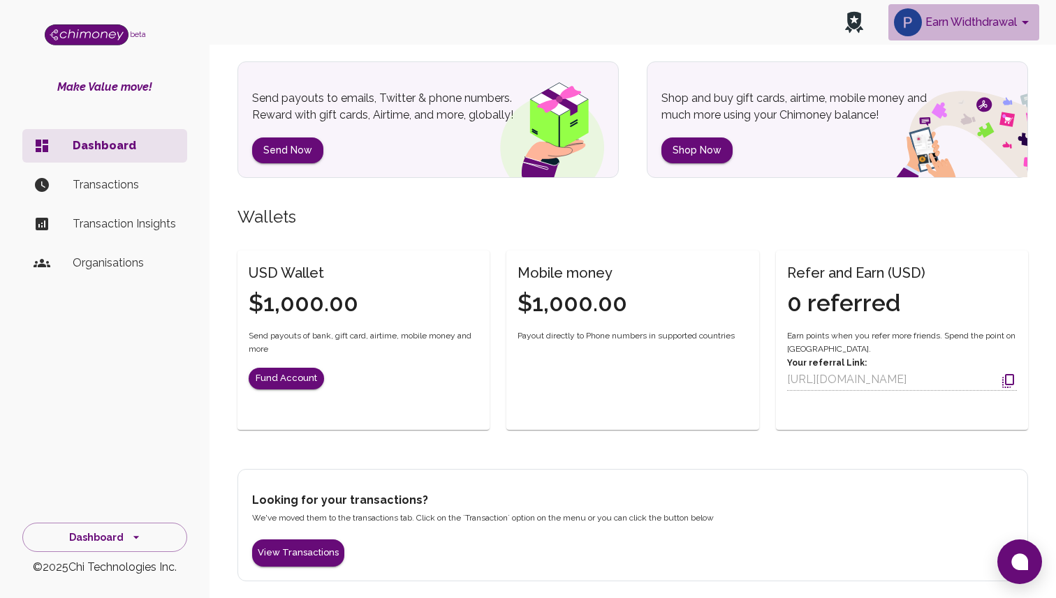
click at [962, 14] on button "Earn Widthdrawal" at bounding box center [963, 22] width 151 height 36
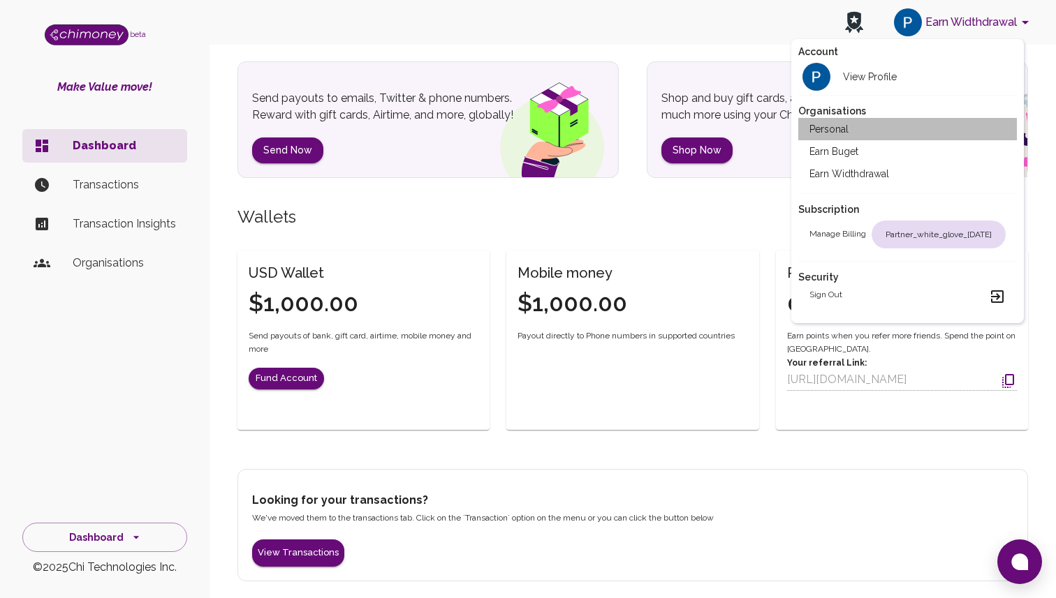
click at [857, 128] on li "Personal" at bounding box center [907, 129] width 219 height 22
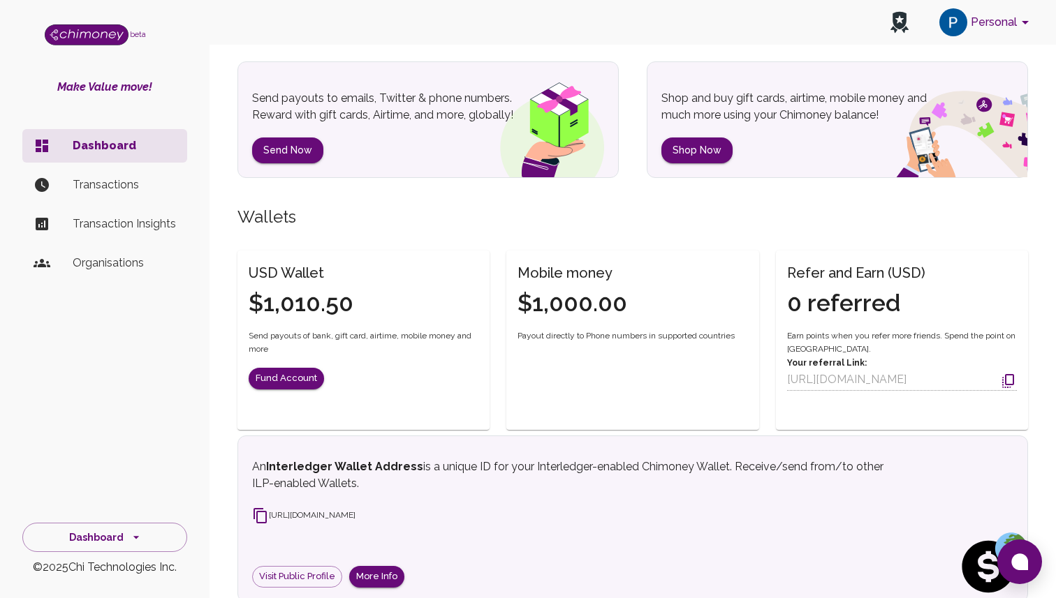
scroll to position [241, 0]
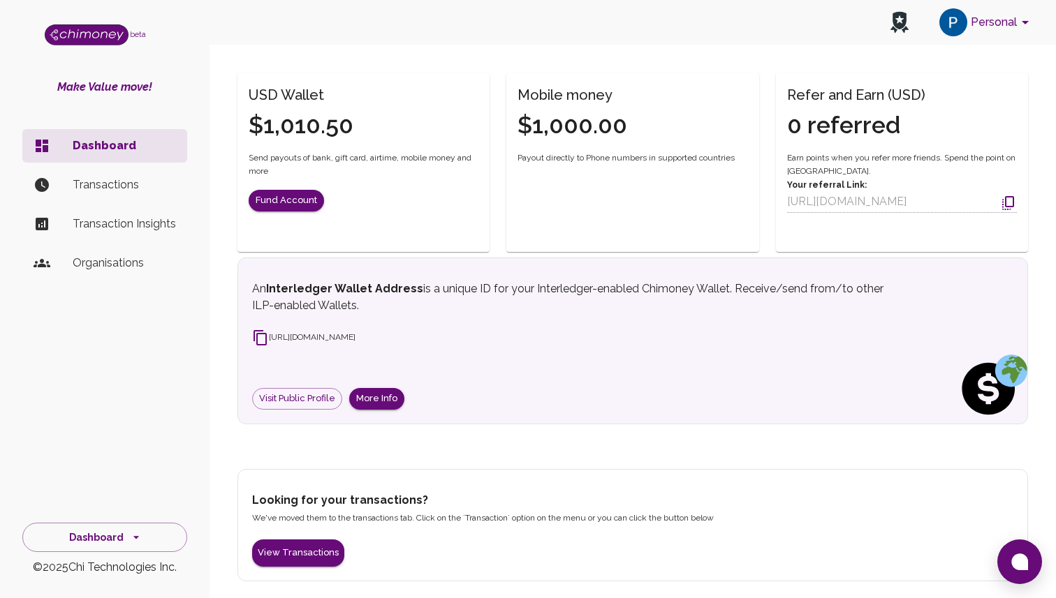
click at [433, 325] on div "An Interledger Wallet Address is a unique ID for your Interledger-enabled Chimo…" at bounding box center [632, 345] width 761 height 129
click at [392, 332] on span "[URL][DOMAIN_NAME]" at bounding box center [322, 340] width 140 height 25
click at [261, 343] on icon at bounding box center [260, 338] width 17 height 17
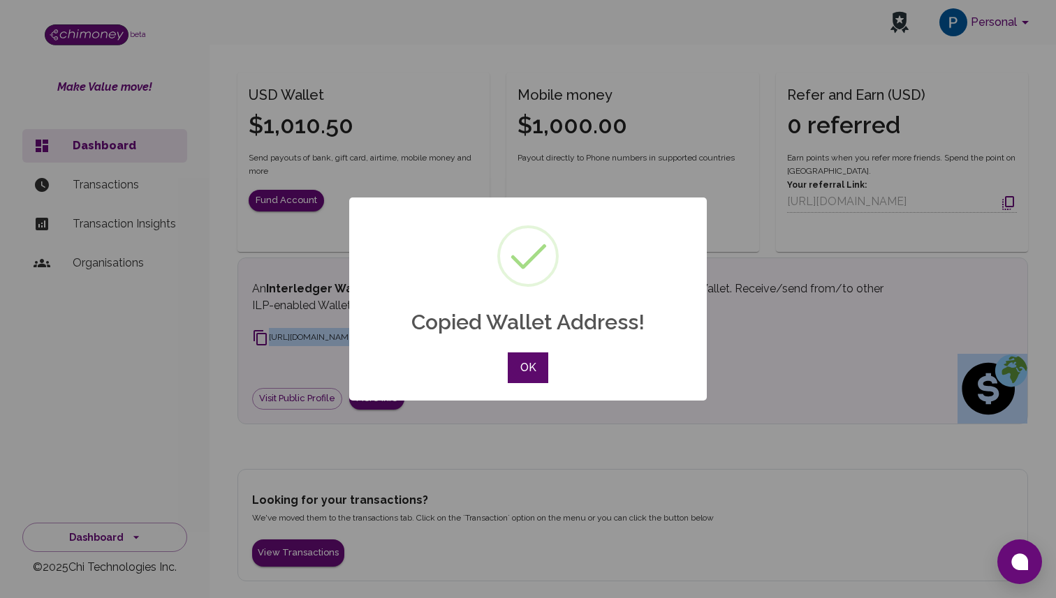
click at [531, 364] on button "OK" at bounding box center [528, 368] width 40 height 31
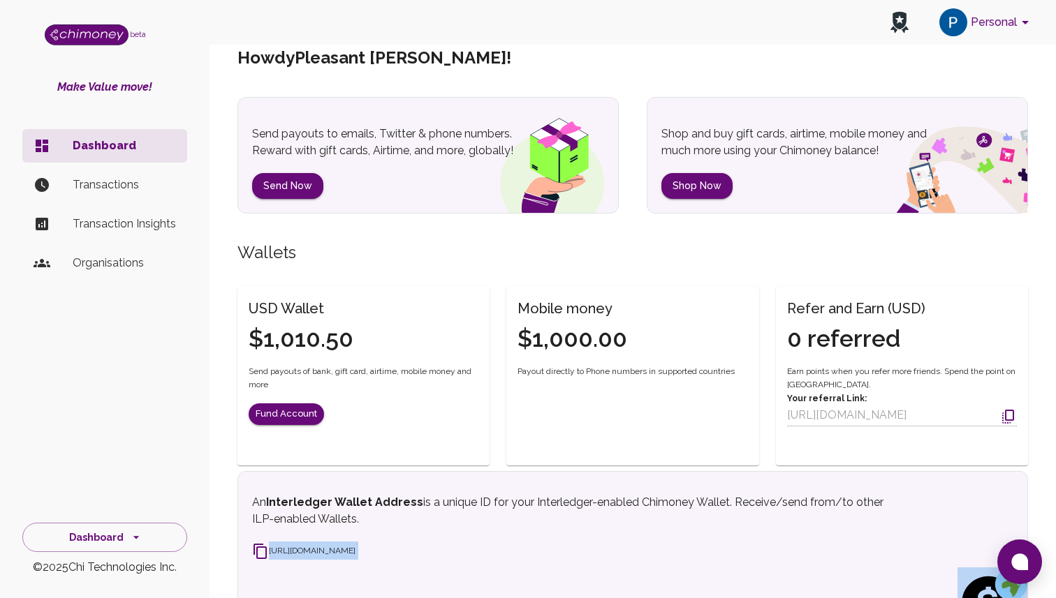
scroll to position [0, 0]
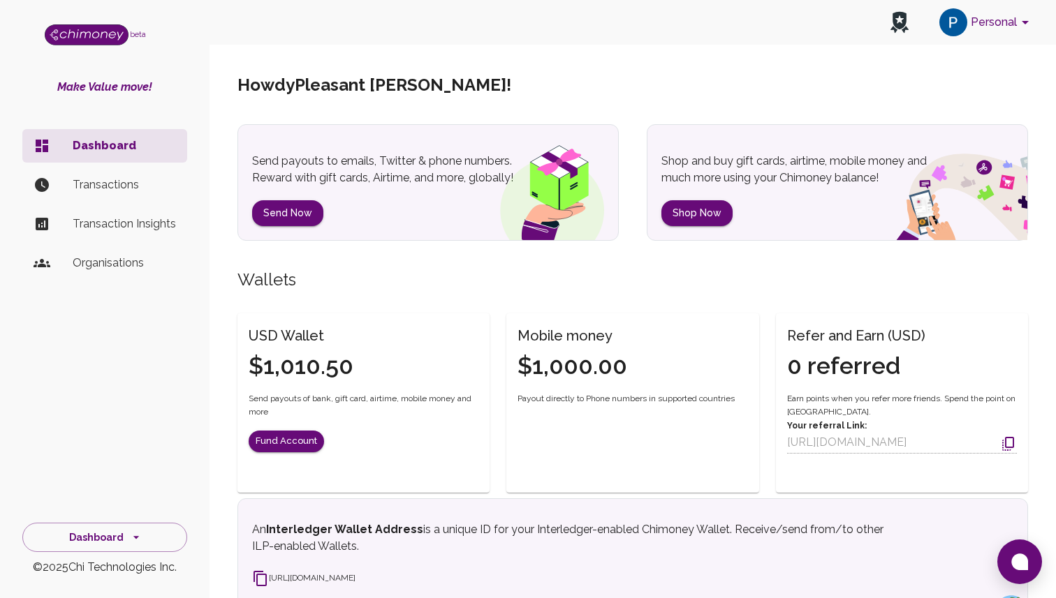
click at [475, 312] on div "USD Wallet $1,010.50 Send payouts of bank, gift card, airtime, mobile money and…" at bounding box center [355, 395] width 269 height 197
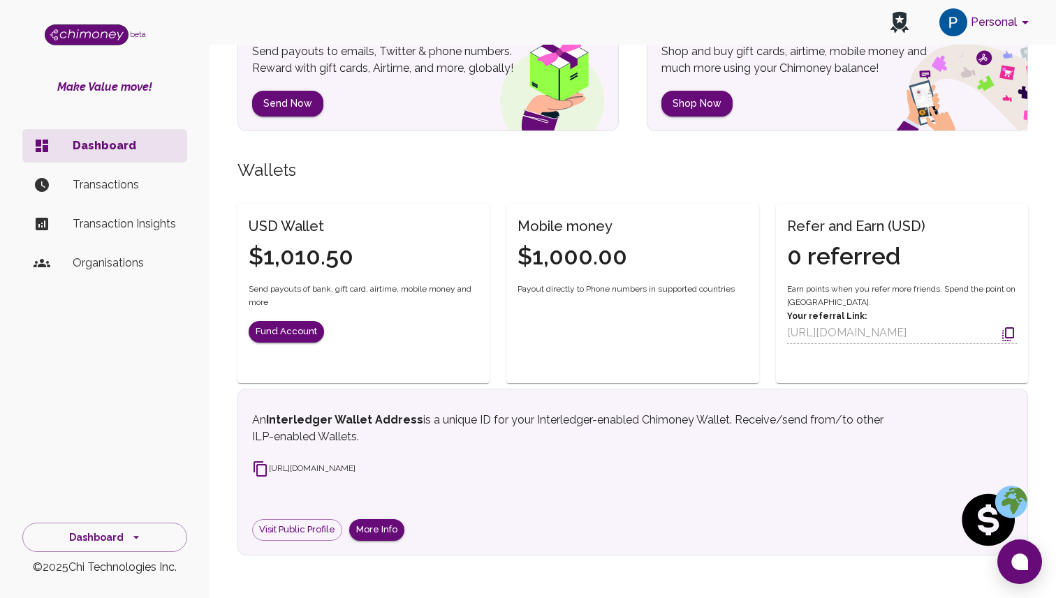
scroll to position [241, 0]
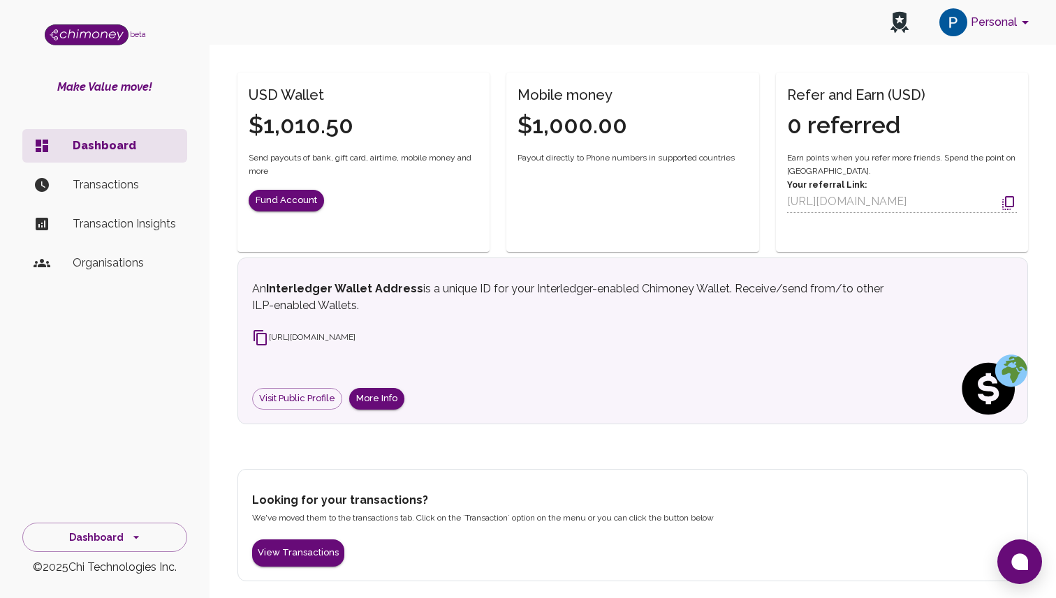
click at [255, 337] on icon at bounding box center [260, 338] width 17 height 17
